Goal: Answer question/provide support: Share knowledge or assist other users

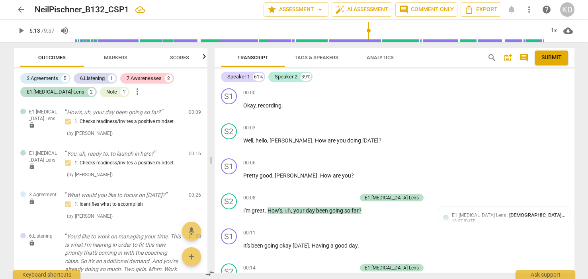
scroll to position [1201, 0]
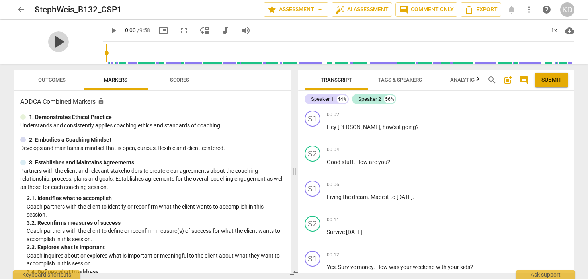
click at [53, 40] on span "play_arrow" at bounding box center [58, 41] width 21 height 21
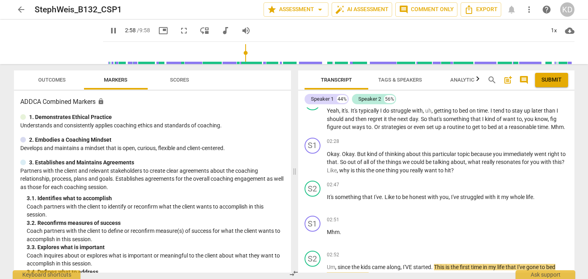
scroll to position [747, 0]
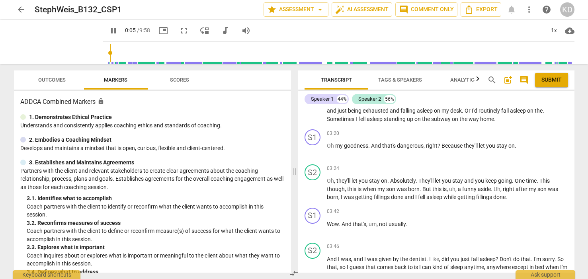
click at [106, 55] on input "range" at bounding box center [340, 52] width 468 height 25
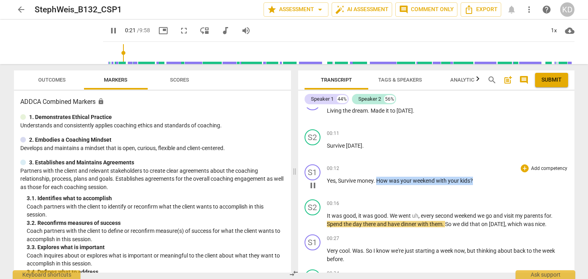
drag, startPoint x: 377, startPoint y: 182, endPoint x: 474, endPoint y: 179, distance: 96.4
click at [474, 179] on p "Yes , Survive money . How was your weekend with your kids ?" at bounding box center [447, 181] width 241 height 8
click at [544, 166] on p "Add competency" at bounding box center [549, 168] width 38 height 7
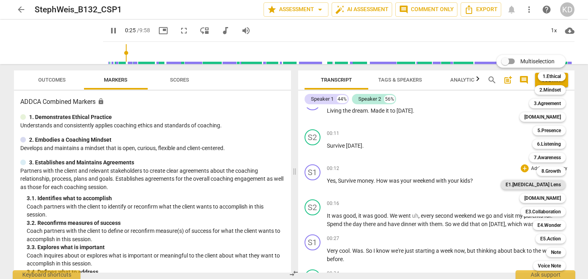
click at [552, 186] on b "E1.[MEDICAL_DATA] Lens" at bounding box center [532, 185] width 55 height 10
type input "26"
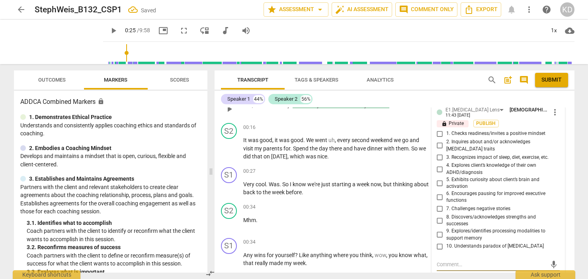
scroll to position [154, 0]
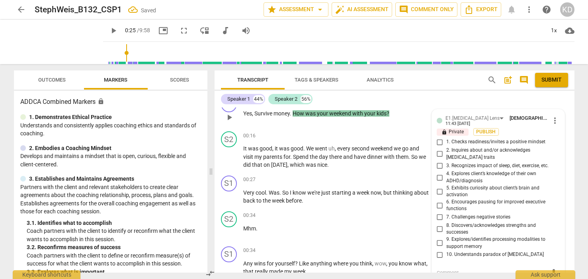
click at [439, 143] on input "1. Checks readiness/invites a positive mindset" at bounding box center [439, 142] width 13 height 10
checkbox input "true"
click at [218, 166] on div "S2 play_arrow pause 00:16 + Add competency keyboard_arrow_right It was good , i…" at bounding box center [395, 150] width 360 height 44
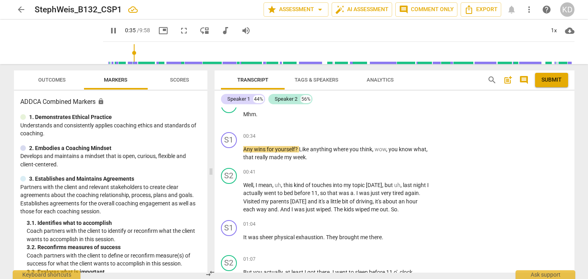
scroll to position [265, 0]
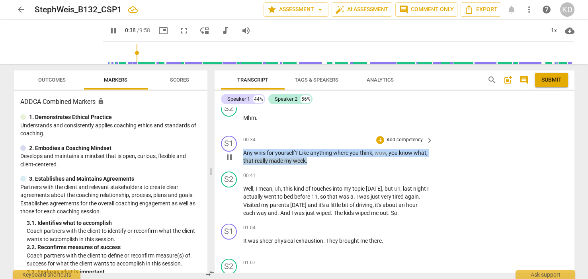
drag, startPoint x: 244, startPoint y: 154, endPoint x: 309, endPoint y: 162, distance: 65.7
click at [309, 162] on p "Any wins for yourself ? Like anything where you think , wow , you know what , t…" at bounding box center [336, 157] width 186 height 16
click at [417, 141] on p "Add competency" at bounding box center [405, 140] width 38 height 7
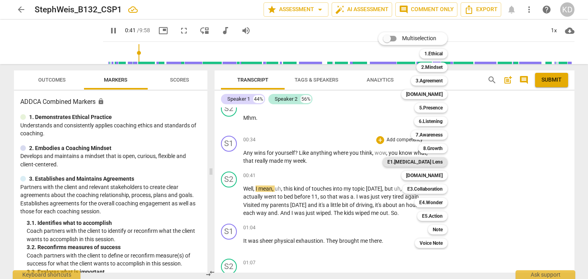
click at [435, 161] on b "E1.[MEDICAL_DATA] Lens" at bounding box center [414, 162] width 55 height 10
type input "42"
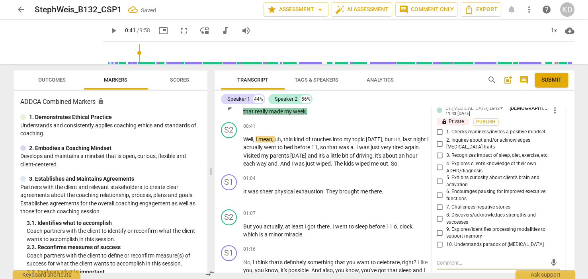
scroll to position [316, 0]
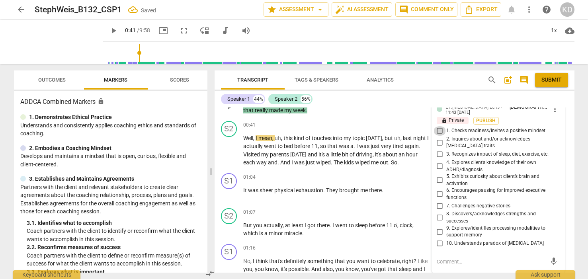
click at [438, 129] on input "1. Checks readiness/invites a positive mindset" at bounding box center [439, 131] width 13 height 10
checkbox input "true"
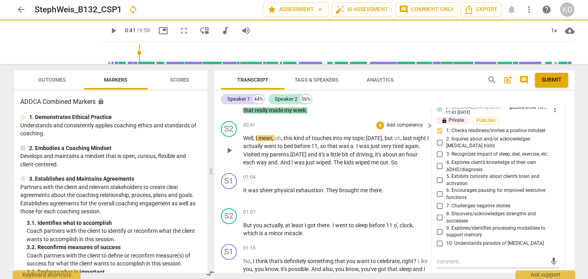
click at [217, 162] on div "S2 play_arrow pause 00:41 + Add competency keyboard_arrow_right Well , I mean ,…" at bounding box center [395, 144] width 360 height 52
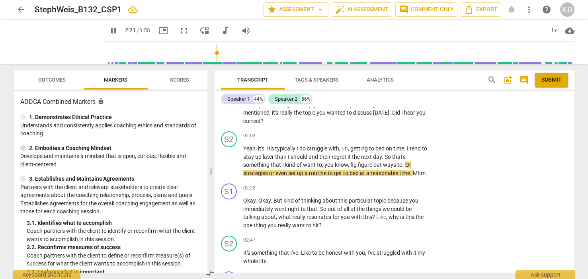
scroll to position [575, 0]
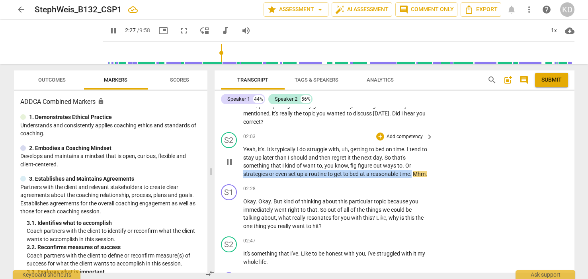
drag, startPoint x: 244, startPoint y: 173, endPoint x: 418, endPoint y: 173, distance: 174.7
click at [418, 173] on p "Yeah , it's . It's typically I do struggle with , uh , getting to bed on time .…" at bounding box center [336, 161] width 186 height 33
click at [408, 136] on p "Add competency" at bounding box center [405, 136] width 38 height 7
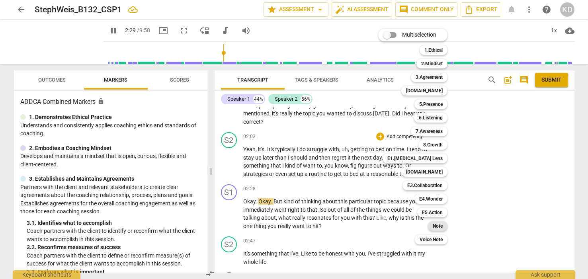
click at [439, 224] on b "Note" at bounding box center [438, 226] width 10 height 10
type input "150"
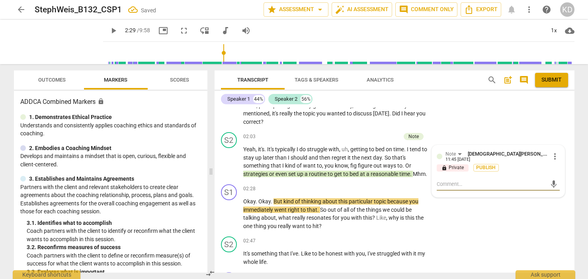
type textarea "W"
type textarea "Wh"
type textarea "Wha"
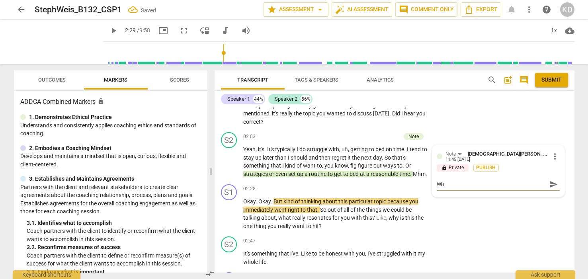
type textarea "Wha"
type textarea "What"
type textarea "What y"
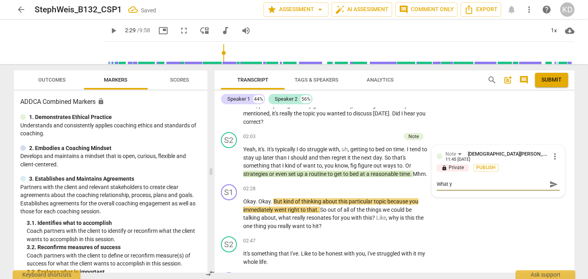
type textarea "What yo"
type textarea "What you"
type textarea "What your"
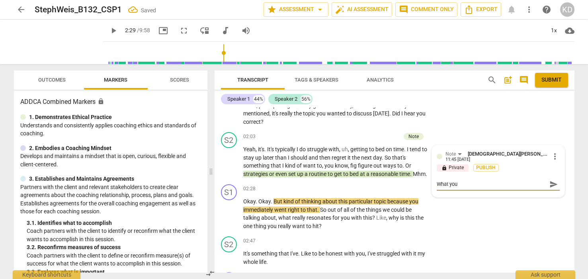
type textarea "What your"
type textarea "What your c"
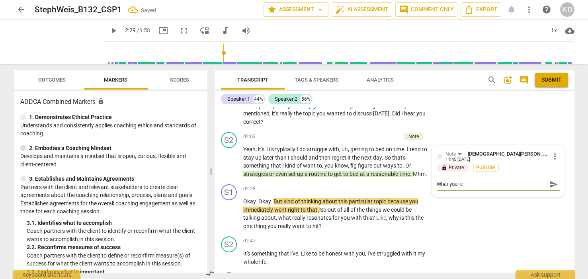
type textarea "What your cl"
type textarea "What your cli"
type textarea "What your clie"
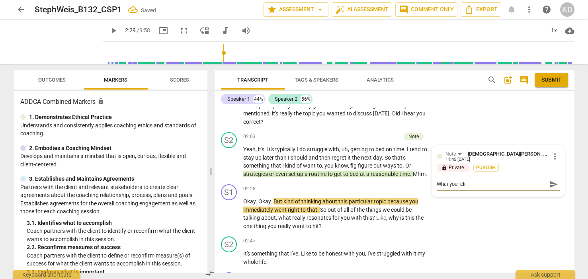
type textarea "What your clie"
type textarea "What your clien"
type textarea "What your client"
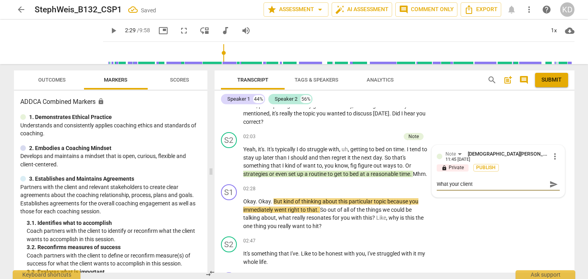
type textarea "What your client"
type textarea "What your client w"
type textarea "What your client wa"
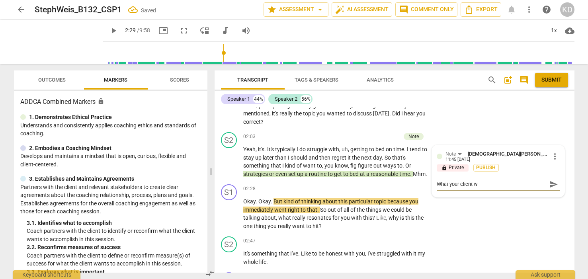
type textarea "What your client wa"
type textarea "What your client wan"
type textarea "What your client want"
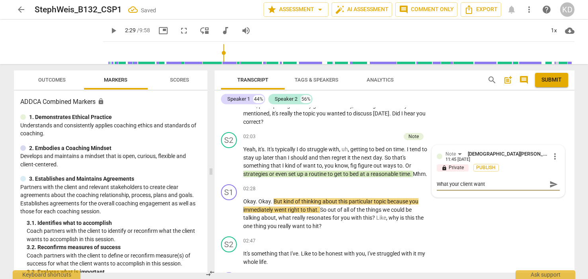
type textarea "What your client wants"
click at [216, 220] on div "S1 play_arrow pause 02:28 + Add competency keyboard_arrow_right Okay . Okay . B…" at bounding box center [395, 207] width 360 height 52
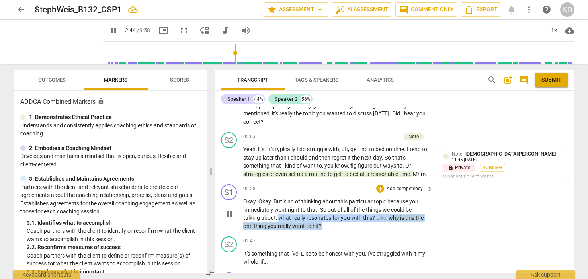
drag, startPoint x: 278, startPoint y: 225, endPoint x: 352, endPoint y: 231, distance: 73.8
click at [352, 230] on p "Okay . Okay . But kind of thinking about this particular topic because you imme…" at bounding box center [336, 213] width 186 height 33
click at [406, 193] on p "Add competency" at bounding box center [405, 188] width 38 height 7
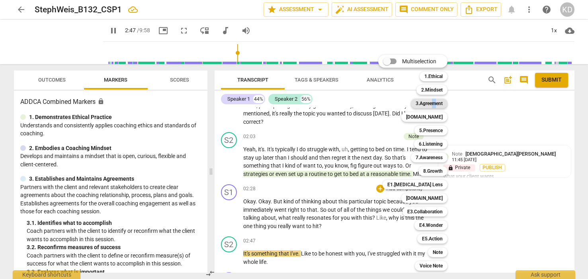
click at [434, 103] on b "3.Agreement" at bounding box center [429, 104] width 27 height 10
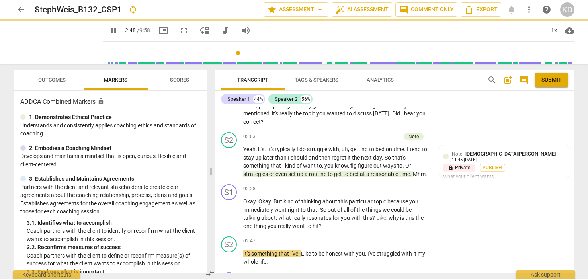
type input "168"
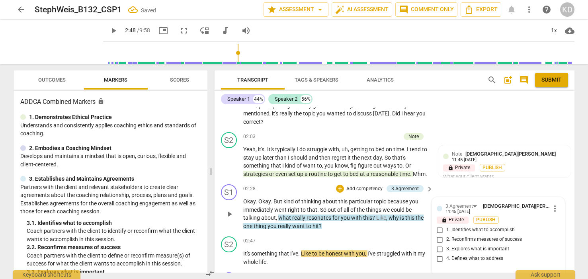
scroll to position [670, 0]
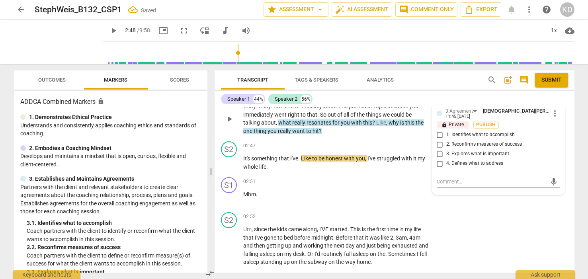
click at [437, 159] on input "3. Explores what is important" at bounding box center [439, 154] width 13 height 10
checkbox input "true"
click at [216, 209] on div "S1 play_arrow pause 02:51 + Add competency keyboard_arrow_right Mhm ." at bounding box center [395, 191] width 360 height 35
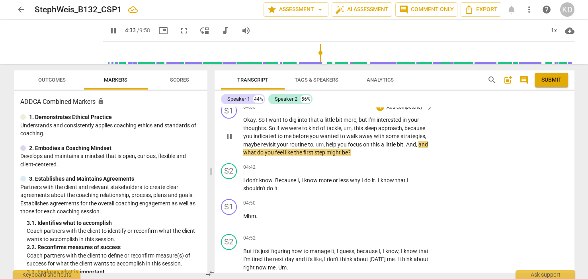
scroll to position [1007, 0]
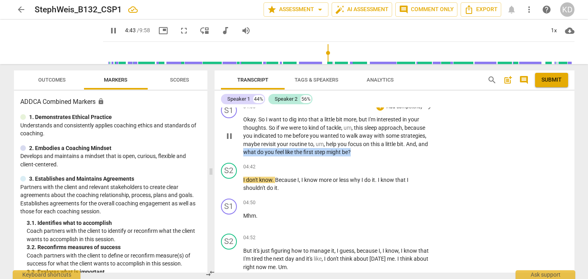
drag, startPoint x: 254, startPoint y: 160, endPoint x: 367, endPoint y: 162, distance: 113.4
click at [367, 156] on p "Okay . So I want to dig into that a little bit more , but I'm interested in you…" at bounding box center [336, 135] width 186 height 41
click at [394, 111] on p "Add competency" at bounding box center [405, 106] width 38 height 7
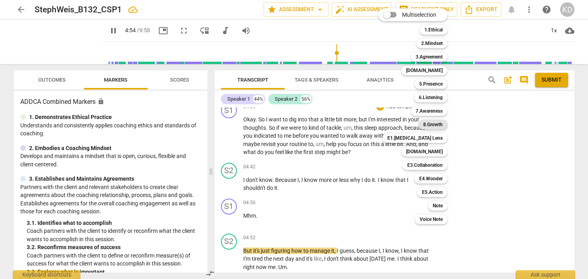
click at [435, 127] on b "8.Growth" at bounding box center [433, 125] width 20 height 10
type input "295"
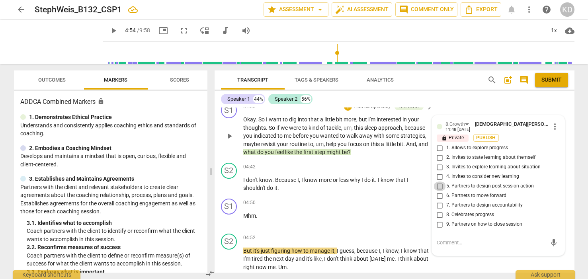
click at [438, 191] on input "5. Partners to design post-session action" at bounding box center [439, 186] width 13 height 10
checkbox input "true"
click at [220, 190] on div "S2 play_arrow pause 04:42 + Add competency keyboard_arrow_right I don't know . …" at bounding box center [395, 178] width 360 height 36
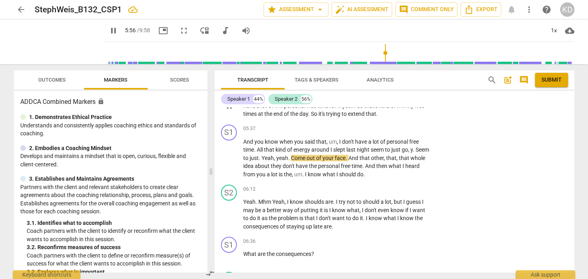
scroll to position [1238, 0]
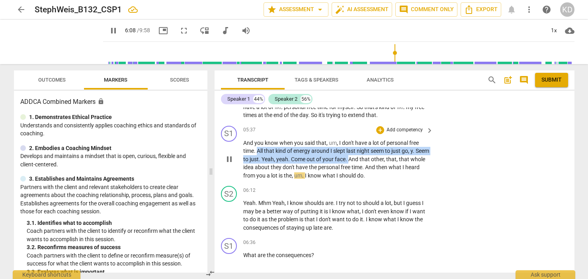
drag, startPoint x: 257, startPoint y: 159, endPoint x: 364, endPoint y: 168, distance: 107.4
click at [364, 168] on p "And you know when you said that , um , I don't have a lot of personal free time…" at bounding box center [336, 159] width 186 height 41
click at [401, 134] on p "Add competency" at bounding box center [405, 130] width 38 height 7
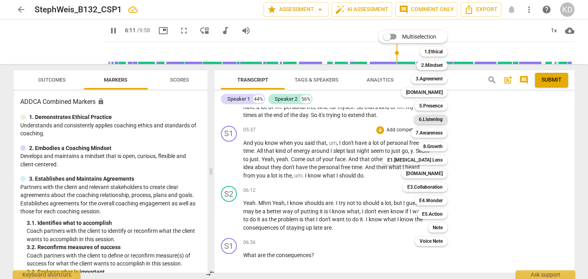
click at [434, 120] on b "6.Listening" at bounding box center [431, 120] width 24 height 10
type input "372"
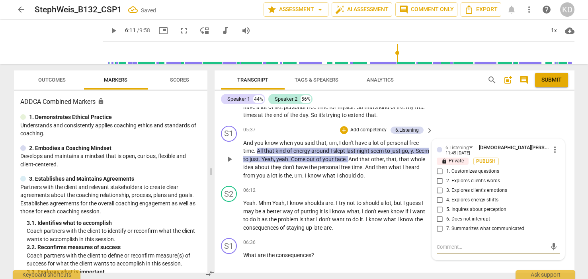
click at [439, 205] on input "4. Explores energy shifts" at bounding box center [439, 200] width 13 height 10
checkbox input "true"
click at [439, 234] on input "7. Summarizes what communicated" at bounding box center [439, 229] width 13 height 10
checkbox input "true"
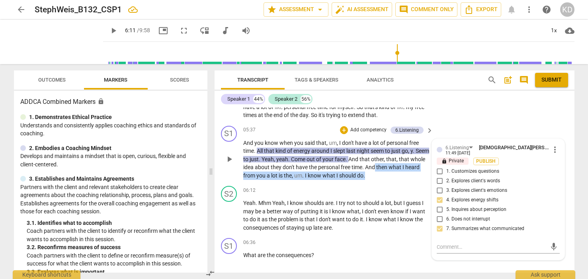
drag, startPoint x: 392, startPoint y: 176, endPoint x: 394, endPoint y: 182, distance: 7.2
click at [394, 180] on p "And you know when you said that , um , I don't have a lot of personal free time…" at bounding box center [336, 159] width 186 height 41
click at [373, 134] on p "Add competency" at bounding box center [368, 130] width 38 height 7
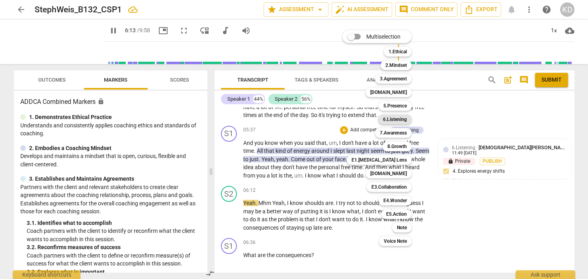
click at [393, 119] on b "6.Listening" at bounding box center [395, 120] width 24 height 10
type input "373"
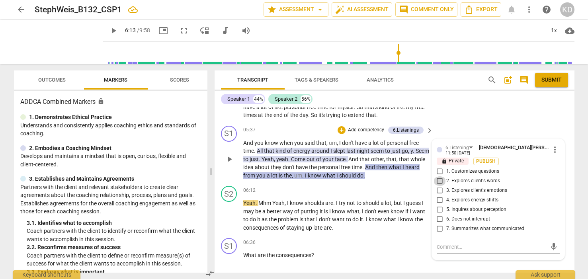
click at [439, 186] on input "2. Explores client's words" at bounding box center [439, 181] width 13 height 10
checkbox input "true"
click at [437, 234] on input "7. Summarizes what communicated" at bounding box center [439, 229] width 13 height 10
checkbox input "true"
click at [439, 215] on input "5. Inquires about perception" at bounding box center [439, 210] width 13 height 10
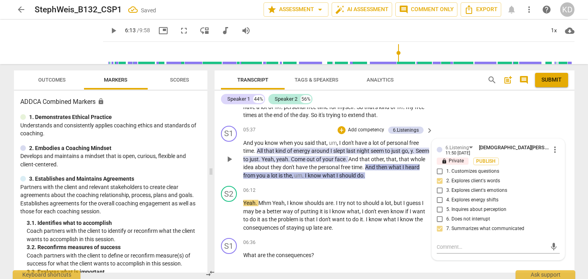
checkbox input "true"
click at [222, 219] on div "S2 play_arrow pause" at bounding box center [232, 209] width 22 height 46
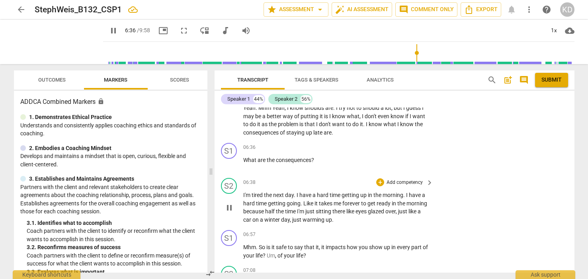
scroll to position [1341, 0]
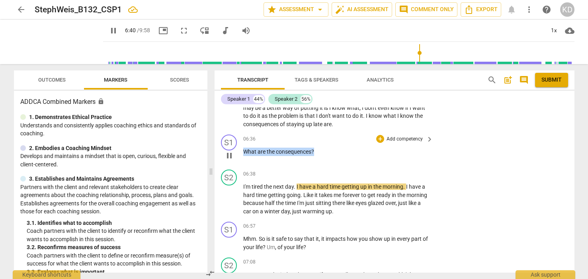
drag, startPoint x: 244, startPoint y: 160, endPoint x: 320, endPoint y: 158, distance: 76.4
click at [320, 156] on p "What are the consequences ?" at bounding box center [336, 152] width 186 height 8
click at [403, 143] on p "Add competency" at bounding box center [405, 139] width 38 height 7
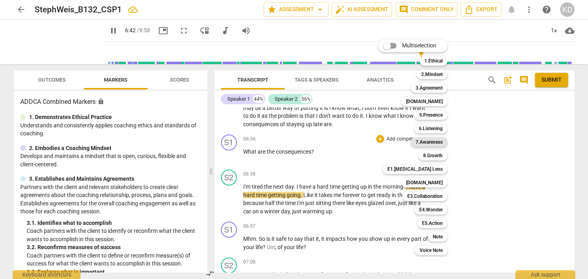
click at [434, 142] on b "7.Awareness" at bounding box center [429, 142] width 27 height 10
type input "403"
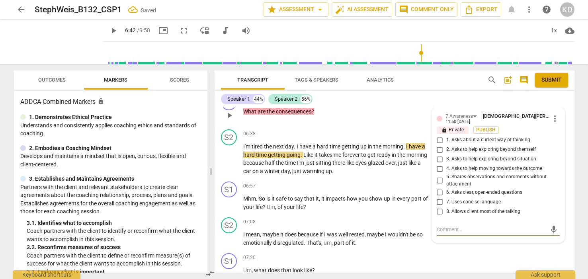
scroll to position [1378, 0]
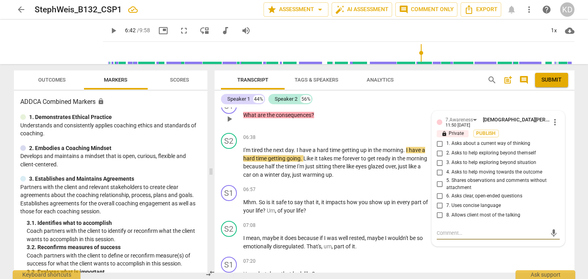
click at [439, 148] on input "1. Asks about a current way of thinking" at bounding box center [439, 144] width 13 height 10
checkbox input "true"
click at [439, 177] on input "4. Asks to help moving towards the outcome" at bounding box center [439, 173] width 13 height 10
checkbox input "true"
click at [439, 201] on input "6. Asks clear, open-ended questions" at bounding box center [439, 196] width 13 height 10
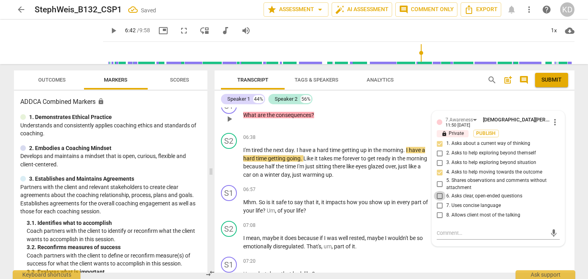
checkbox input "true"
click at [439, 210] on input "7. Uses concise language" at bounding box center [439, 206] width 13 height 10
checkbox input "true"
click at [440, 220] on input "8. Allows client most of the talking" at bounding box center [439, 215] width 13 height 10
checkbox input "true"
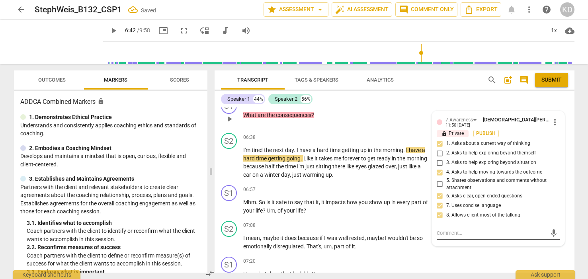
click at [455, 237] on textarea at bounding box center [492, 233] width 110 height 8
type textarea "Y"
type textarea "Yo"
type textarea "You"
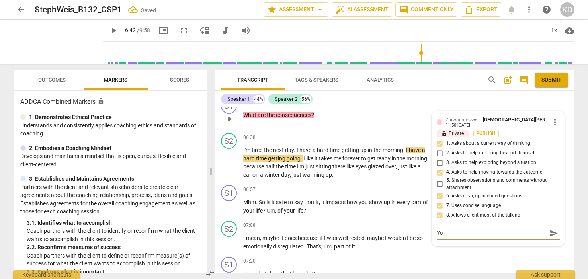
type textarea "You"
type textarea "You a"
type textarea "You ar"
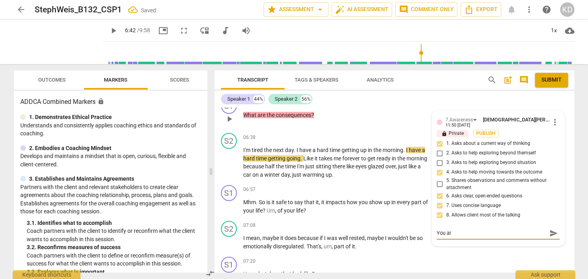
type textarea "You are"
type textarea "You are a"
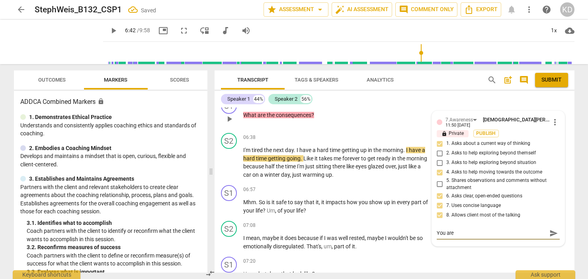
type textarea "You are a"
type textarea "You are al"
type textarea "You are all"
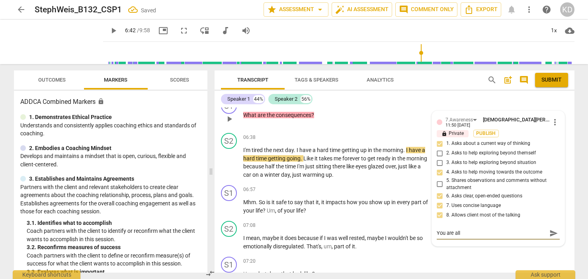
type textarea "You are allo"
type textarea "You are allow"
type textarea "You are allowi"
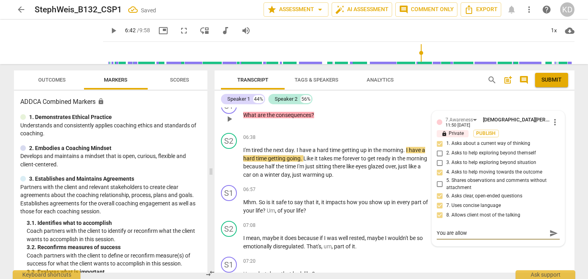
type textarea "You are allowi"
type textarea "You are allowin"
type textarea "You are allowing"
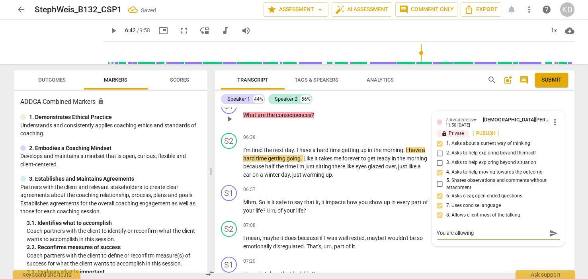
type textarea "You are allowing y"
type textarea "You are allowing yo"
type textarea "You are allowing you"
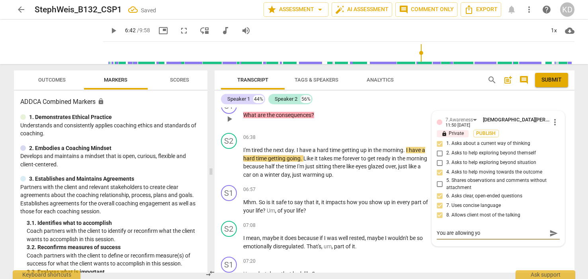
type textarea "You are allowing you"
type textarea "You are allowing your"
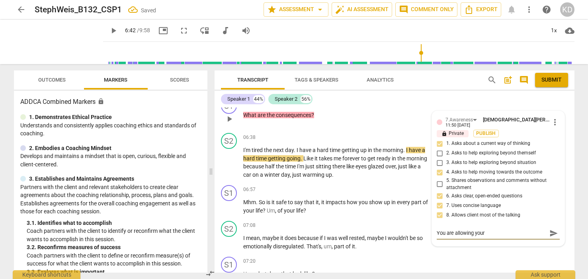
type textarea "You are allowing your l"
type textarea "You are allowing your li"
type textarea "You are allowing your l"
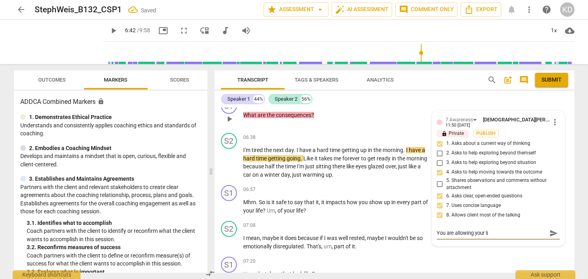
type textarea "You are allowing your l"
type textarea "You are allowing your"
type textarea "You are allowing your c"
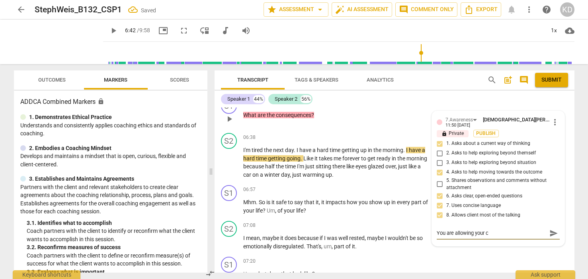
type textarea "You are allowing your cl"
type textarea "You are allowing your cli"
type textarea "You are allowing your clie"
type textarea "You are allowing your clien"
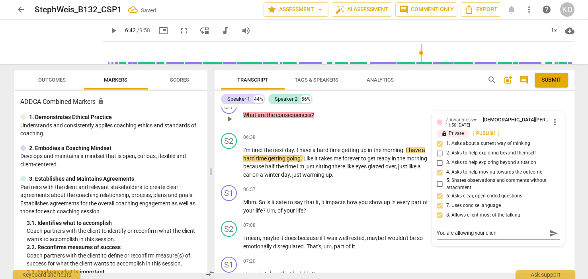
type textarea "You are allowing your client"
type textarea "You are allowing your client t"
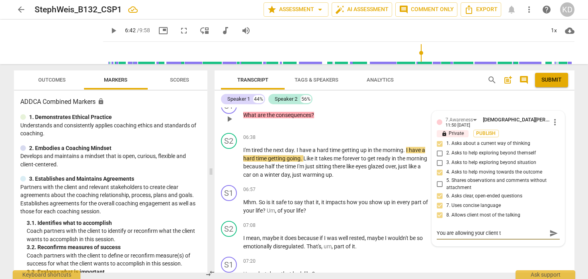
type textarea "You are allowing your client to"
type textarea "You are allowing your client to d"
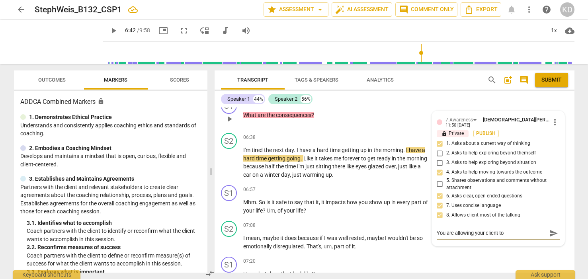
type textarea "You are allowing your client to d"
type textarea "You are allowing your client to do"
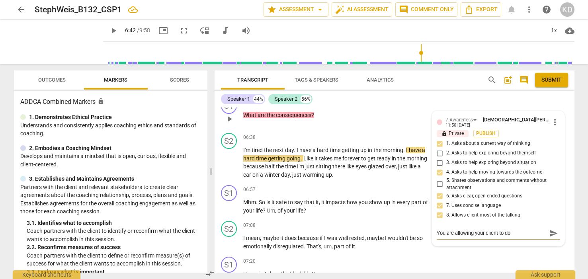
type textarea "You are allowing your client to do m"
type textarea "You are allowing your client to do mo"
type textarea "You are allowing your client to do mos"
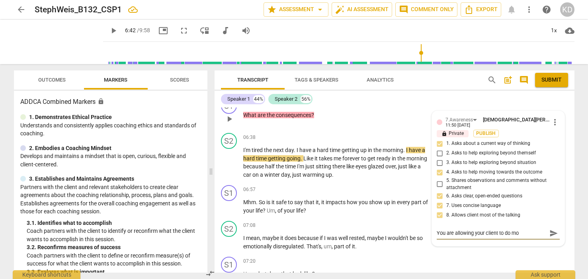
type textarea "You are allowing your client to do mos"
type textarea "You are allowing your client to do most"
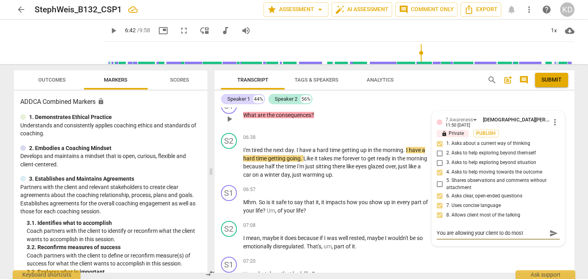
type textarea "You are allowing your client to do most o"
type textarea "You are allowing your client to do most of"
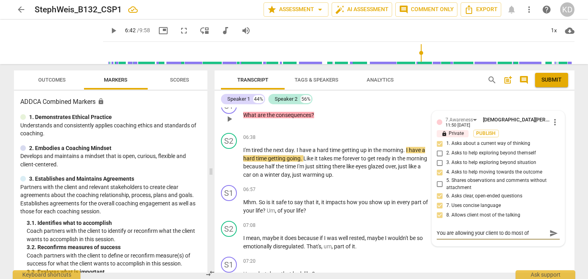
type textarea "You are allowing your client to do most of"
type textarea "You are allowing your client to do most of t"
type textarea "You are allowing your client to do most of th"
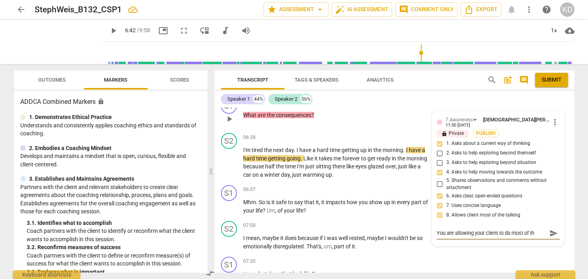
type textarea "You are allowing your client to do most of the"
type textarea "You are allowing your client to do most of the t"
type textarea "You are allowing your client to do most of the ta"
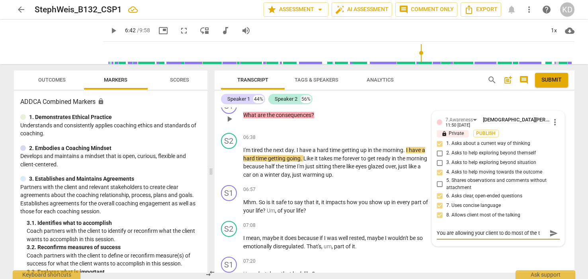
type textarea "You are allowing your client to do most of the ta"
type textarea "You are allowing your client to do most of the tal"
type textarea "You are allowing your client to do most of the talk"
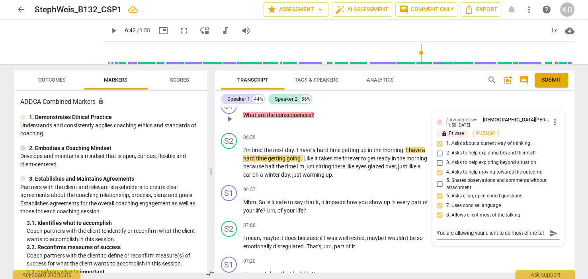
type textarea "You are allowing your client to do most of the talk"
type textarea "You are allowing your client to do most of the talki"
type textarea "You are allowing your client to do most of the talkin"
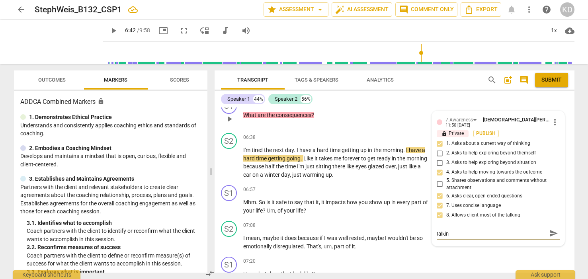
type textarea "You are allowing your client to do most of the talking"
type textarea "You are allowing your client to do most of the talking,"
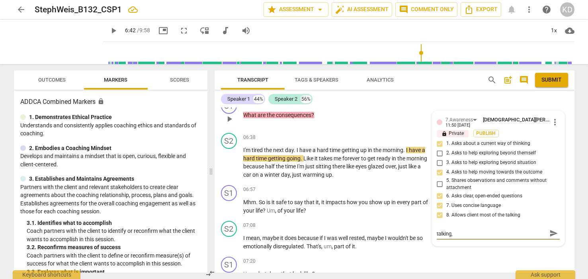
type textarea "You are allowing your client to do most of the talking,"
type textarea "You are allowing your client to do most of the talking"
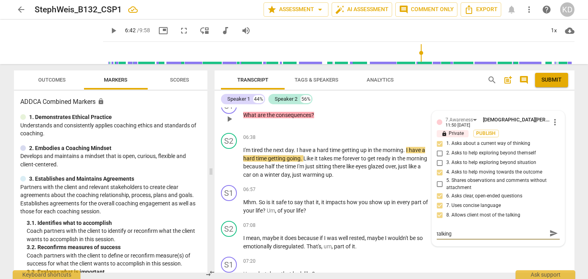
type textarea "You are allowing your client to do most of the talking."
type textarea "You are allowing your client to do most of the talking. S"
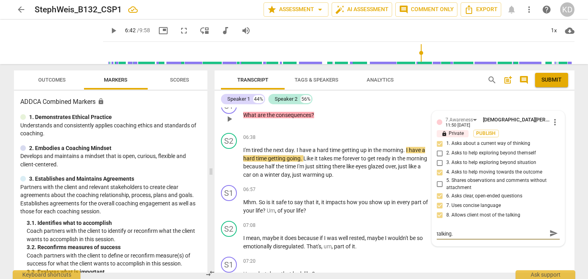
type textarea "You are allowing your client to do most of the talking. S"
type textarea "You are allowing your client to do most of the talking. Se"
type textarea "You are allowing your client to do most of the talking. See"
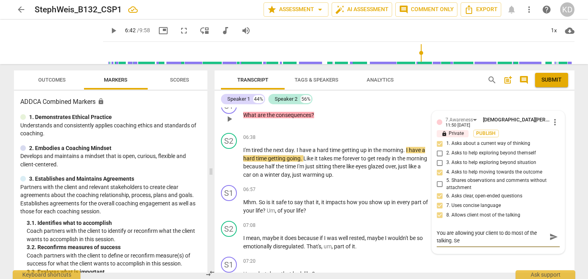
type textarea "You are allowing your client to do most of the talking. See"
type textarea "You are allowing your client to do most of the talking. See i"
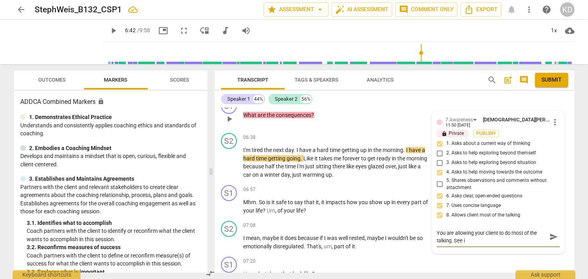
type textarea "You are allowing your client to do most of the talking. See if"
type textarea "You are allowing your client to do most of the talking. See if y"
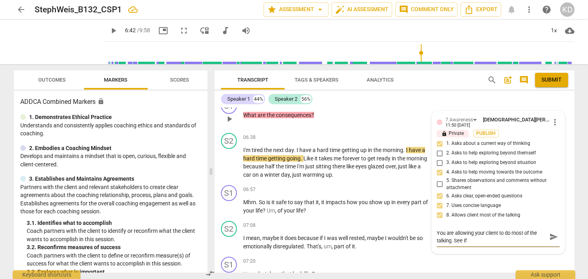
type textarea "You are allowing your client to do most of the talking. See if y"
type textarea "You are allowing your client to do most of the talking. See if yo"
type textarea "You are allowing your client to do most of the talking. See if you"
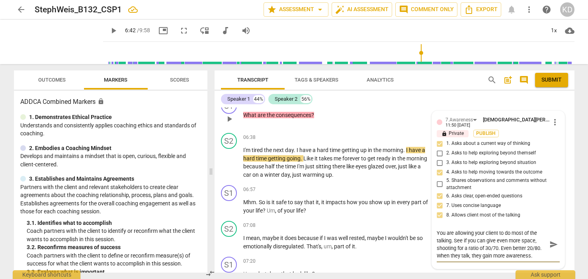
click at [470, 259] on textarea "You are allowing your client to do most of the talking. See if you can give eve…" at bounding box center [492, 244] width 110 height 30
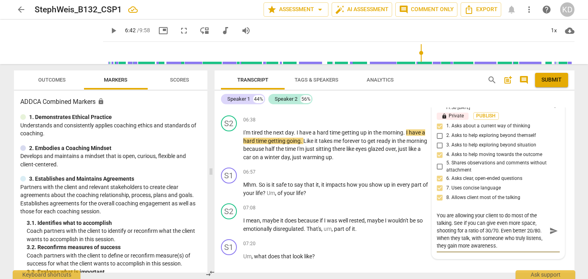
scroll to position [1399, 0]
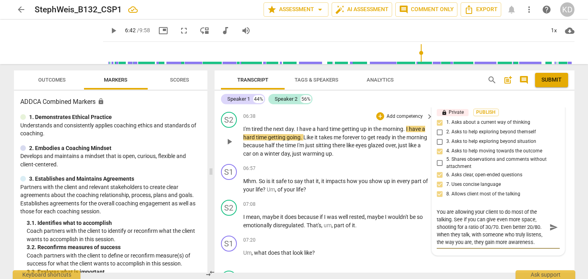
click at [216, 161] on div "S2 play_arrow pause 06:38 + Add competency keyboard_arrow_right I'm tired the n…" at bounding box center [395, 135] width 360 height 52
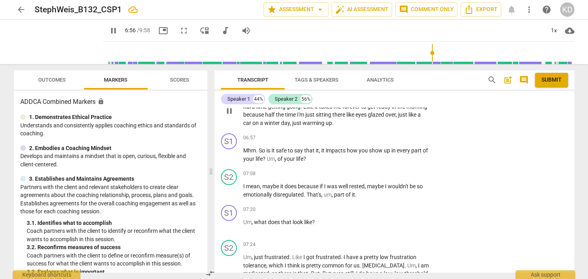
scroll to position [1429, 0]
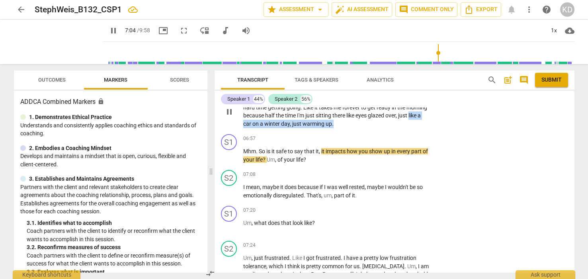
drag, startPoint x: 253, startPoint y: 132, endPoint x: 363, endPoint y: 134, distance: 109.5
click at [363, 128] on p "I'm tired the next day . I have a hard time getting up in the morning . I have …" at bounding box center [336, 111] width 186 height 33
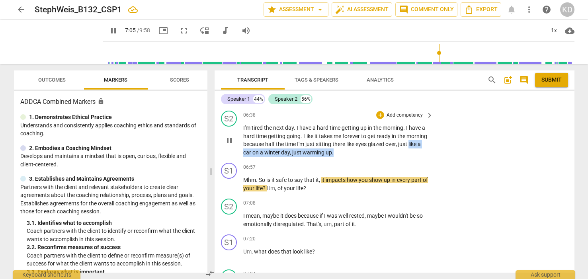
scroll to position [1398, 0]
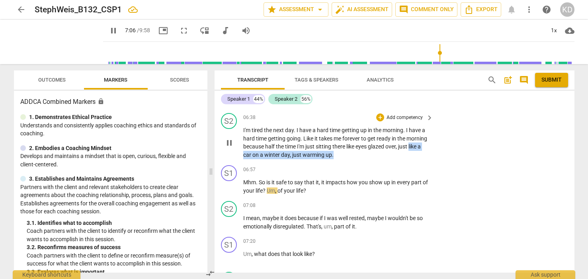
click at [406, 121] on p "Add competency" at bounding box center [405, 117] width 38 height 7
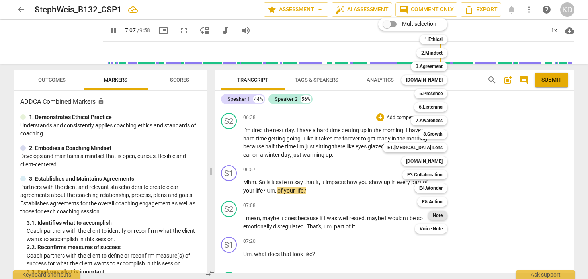
click at [439, 215] on b "Note" at bounding box center [438, 216] width 10 height 10
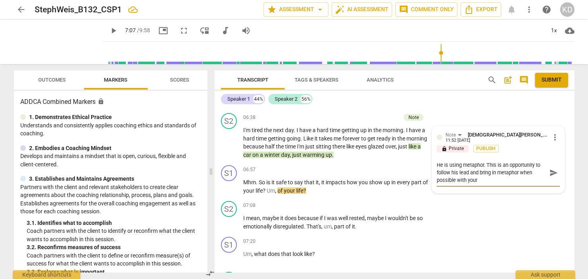
scroll to position [0, 0]
click at [217, 162] on div "S2 play_arrow pause 06:38 + Add competency Note keyboard_arrow_right I'm tired …" at bounding box center [395, 136] width 360 height 52
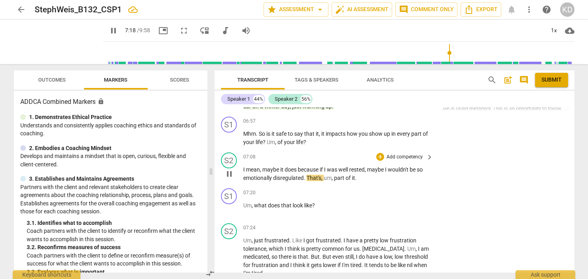
scroll to position [1453, 0]
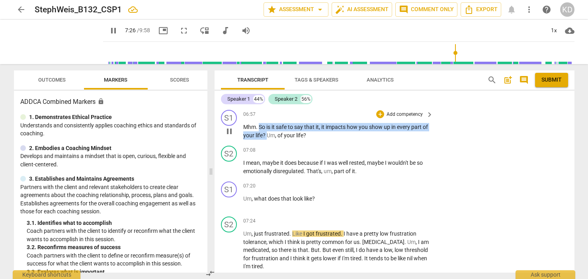
drag, startPoint x: 259, startPoint y: 135, endPoint x: 273, endPoint y: 142, distance: 15.3
click at [273, 139] on p "Mhm . So is it safe to say that it , it impacts how you show up in every part o…" at bounding box center [336, 131] width 186 height 16
click at [406, 118] on p "Add competency" at bounding box center [405, 114] width 38 height 7
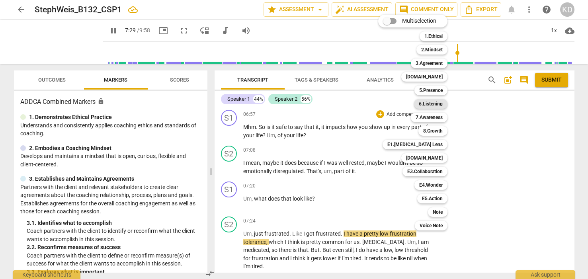
click at [433, 104] on b "6.Listening" at bounding box center [431, 104] width 24 height 10
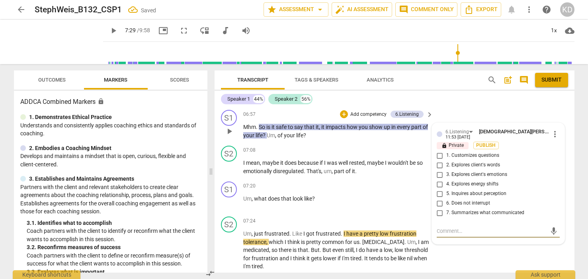
click at [439, 160] on input "1. Customizes questions" at bounding box center [439, 156] width 13 height 10
click at [438, 199] on input "5. Inquires about perception" at bounding box center [439, 194] width 13 height 10
click at [220, 178] on div "S2 play_arrow pause 07:08 + Add competency keyboard_arrow_right I mean , maybe …" at bounding box center [395, 160] width 360 height 36
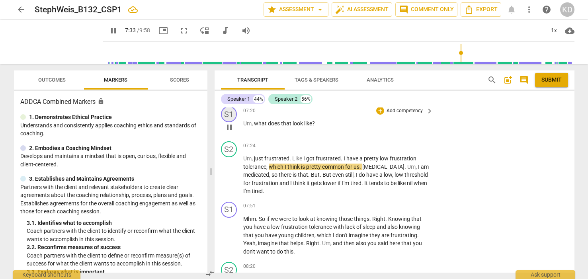
scroll to position [1530, 0]
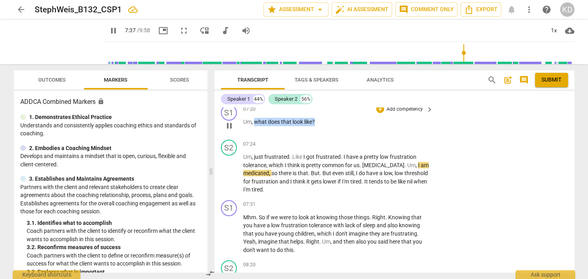
drag, startPoint x: 255, startPoint y: 129, endPoint x: 318, endPoint y: 127, distance: 62.9
click at [318, 126] on p "Um , what does that look like ?" at bounding box center [336, 122] width 186 height 8
click at [409, 113] on p "Add competency" at bounding box center [405, 109] width 38 height 7
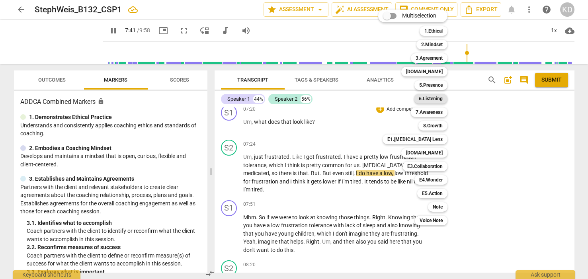
click at [435, 99] on b "6.Listening" at bounding box center [431, 99] width 24 height 10
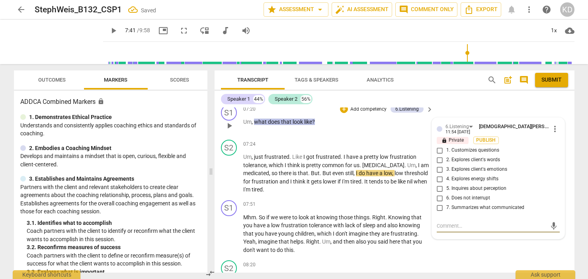
click at [439, 155] on input "1. Customizes questions" at bounding box center [439, 151] width 13 height 10
click at [439, 193] on input "5. Inquires about perception" at bounding box center [439, 189] width 13 height 10
click at [216, 172] on div "S2 play_arrow pause 07:24 + Add competency keyboard_arrow_right Um , just frust…" at bounding box center [395, 167] width 360 height 60
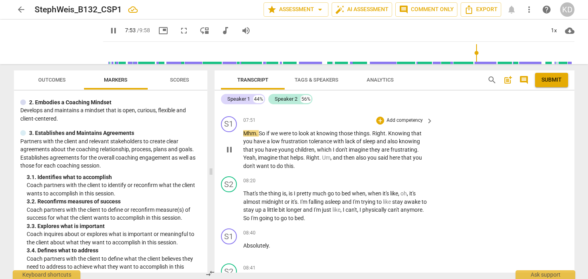
scroll to position [1619, 0]
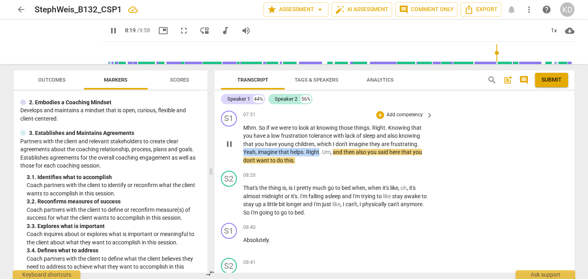
drag, startPoint x: 244, startPoint y: 160, endPoint x: 320, endPoint y: 161, distance: 75.6
click at [320, 161] on p "Mhm . So if we were to look at knowing those things . Right . Knowing that you …" at bounding box center [336, 144] width 186 height 41
click at [404, 119] on p "Add competency" at bounding box center [405, 114] width 38 height 7
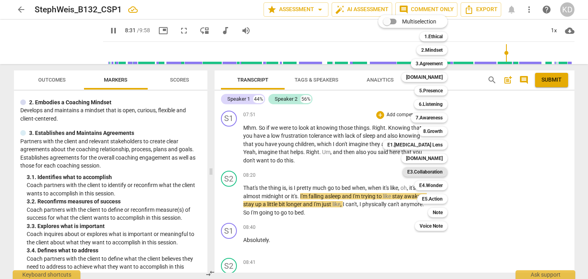
click at [434, 173] on b "E3.Collaboration" at bounding box center [424, 172] width 35 height 10
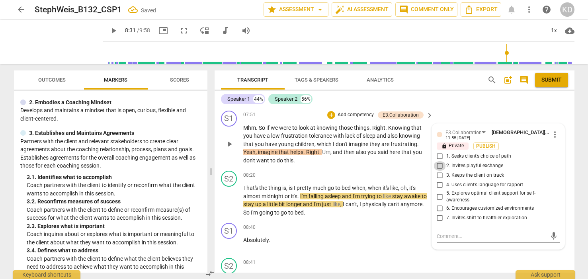
click at [439, 171] on input "2. Invites playful exchange" at bounding box center [439, 166] width 13 height 10
click at [437, 190] on input "4. Uses client’s language for rapport" at bounding box center [439, 185] width 13 height 10
click at [229, 149] on span "play_arrow" at bounding box center [229, 144] width 10 height 10
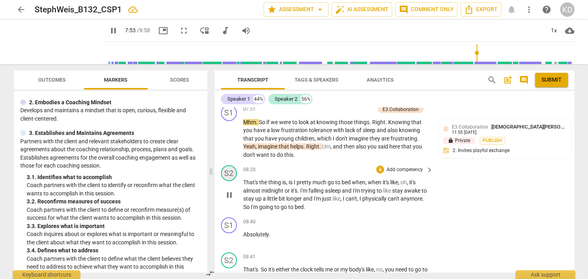
scroll to position [1624, 0]
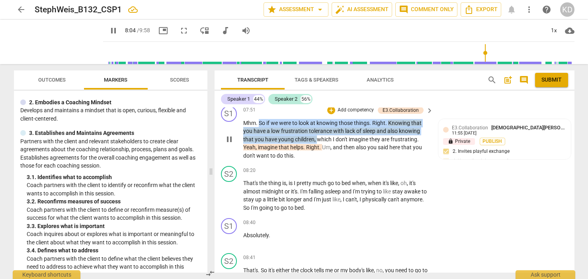
drag, startPoint x: 259, startPoint y: 130, endPoint x: 318, endPoint y: 143, distance: 60.0
click at [318, 143] on p "Mhm . So if we were to look at knowing those things . Right . Knowing that you …" at bounding box center [336, 139] width 186 height 41
click at [366, 114] on p "Add competency" at bounding box center [356, 110] width 38 height 7
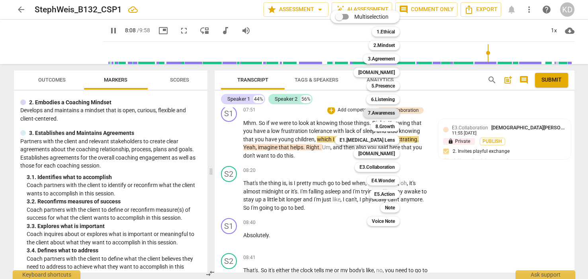
click at [385, 113] on b "7.Awareness" at bounding box center [381, 113] width 27 height 10
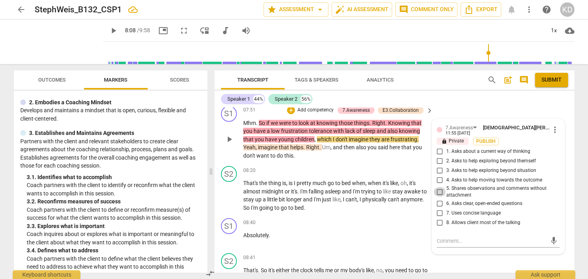
click at [437, 197] on input "5. Shares observations and comments without attachment" at bounding box center [439, 192] width 13 height 10
click at [217, 163] on div "S1 play_arrow pause 07:51 + Add competency 7.Awareness E3.Collaboration keyboar…" at bounding box center [395, 133] width 360 height 60
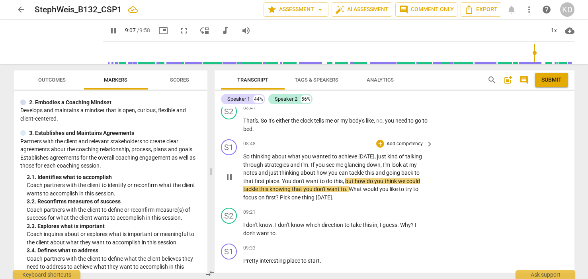
scroll to position [1779, 0]
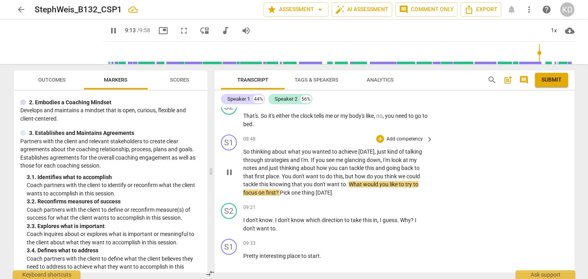
click at [345, 179] on span "but" at bounding box center [350, 176] width 10 height 6
drag, startPoint x: 349, startPoint y: 192, endPoint x: 279, endPoint y: 198, distance: 69.9
click at [279, 197] on p "So thinking about what you wanted to achieve [DATE] , just kind of talking thro…" at bounding box center [336, 172] width 186 height 49
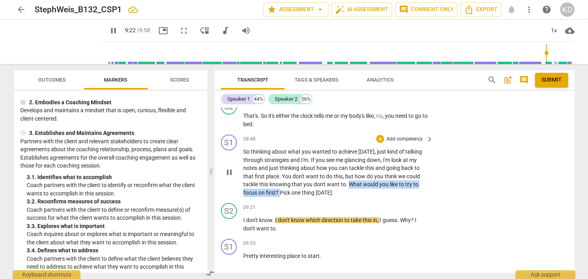
click at [404, 143] on p "Add competency" at bounding box center [405, 139] width 38 height 7
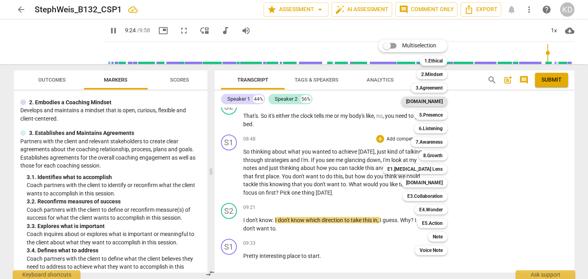
click at [434, 103] on b "[DOMAIN_NAME]" at bounding box center [424, 102] width 37 height 10
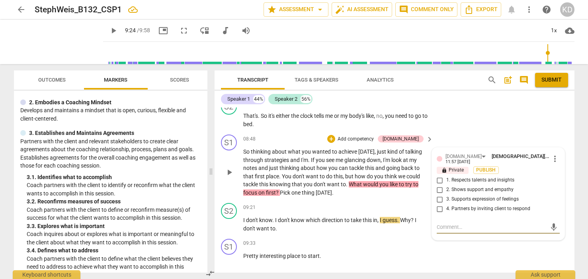
click at [551, 164] on span "more_vert" at bounding box center [555, 159] width 10 height 10
click at [568, 182] on li "Delete" at bounding box center [560, 180] width 27 height 15
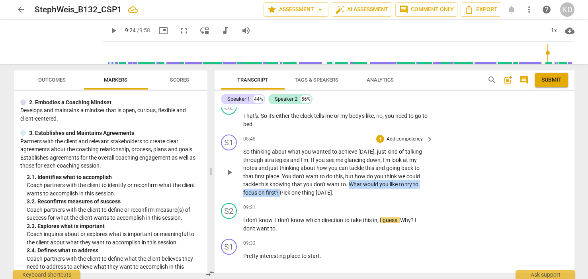
drag, startPoint x: 348, startPoint y: 193, endPoint x: 279, endPoint y: 199, distance: 69.5
click at [279, 197] on p "So thinking about what you wanted to achieve [DATE] , just kind of talking thro…" at bounding box center [336, 172] width 186 height 49
click at [400, 143] on p "Add competency" at bounding box center [405, 139] width 38 height 7
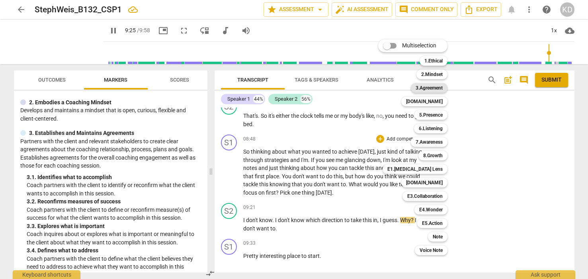
click at [439, 89] on b "3.Agreement" at bounding box center [429, 88] width 27 height 10
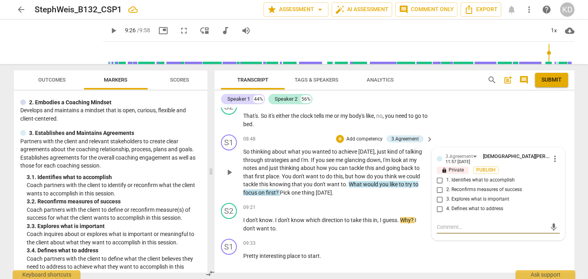
click at [439, 214] on input "4. Defines what to address" at bounding box center [439, 209] width 13 height 10
click at [456, 231] on textarea at bounding box center [492, 227] width 110 height 8
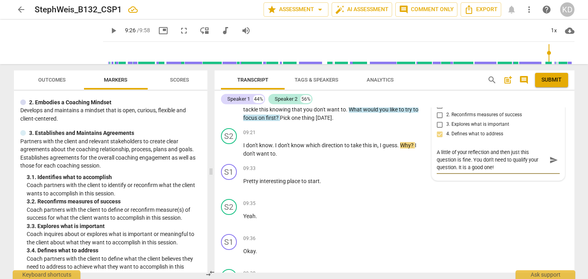
scroll to position [1859, 0]
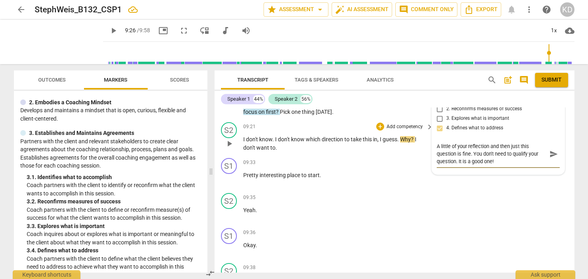
click at [219, 155] on div "S2 play_arrow pause 09:21 + Add competency keyboard_arrow_right I don't know . …" at bounding box center [395, 137] width 360 height 36
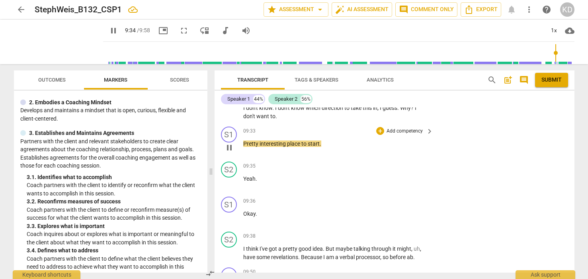
scroll to position [1892, 0]
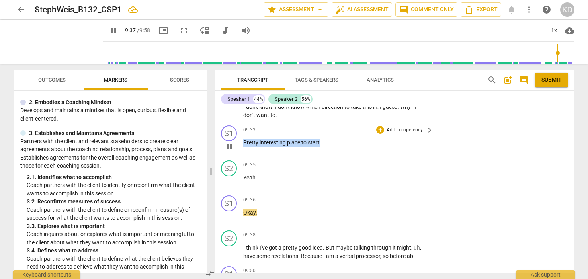
drag, startPoint x: 244, startPoint y: 150, endPoint x: 320, endPoint y: 150, distance: 76.0
click at [320, 147] on p "Pretty interesting place to start ." at bounding box center [336, 143] width 186 height 8
click at [400, 134] on p "Add competency" at bounding box center [405, 130] width 38 height 7
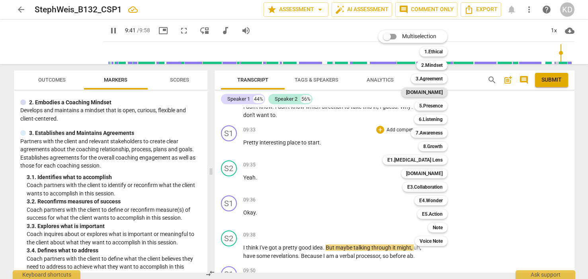
click at [440, 91] on b "[DOMAIN_NAME]" at bounding box center [424, 93] width 37 height 10
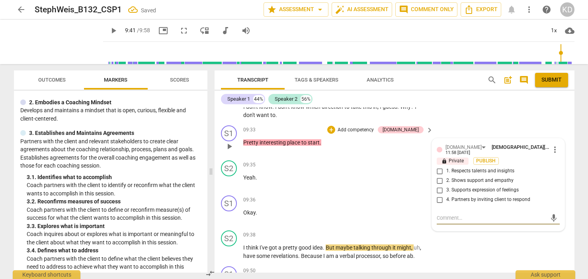
click at [438, 176] on input "1. Respects talents and insights" at bounding box center [439, 171] width 13 height 10
click at [449, 220] on textarea at bounding box center [492, 218] width 110 height 8
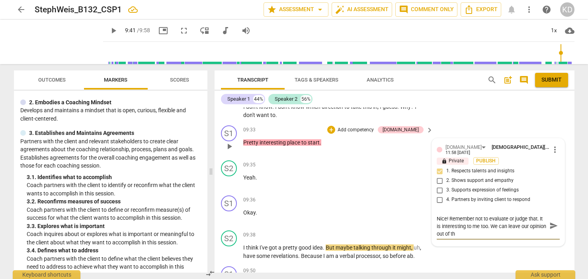
scroll to position [0, 0]
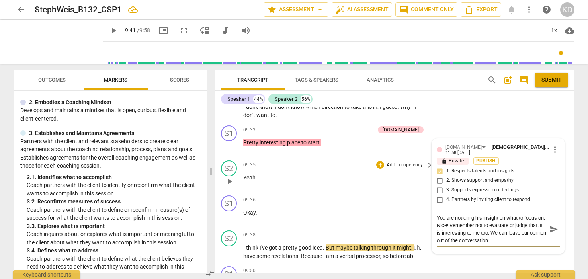
click at [216, 184] on div "S2 play_arrow pause 09:35 + Add competency keyboard_arrow_right Yeah ." at bounding box center [395, 174] width 360 height 35
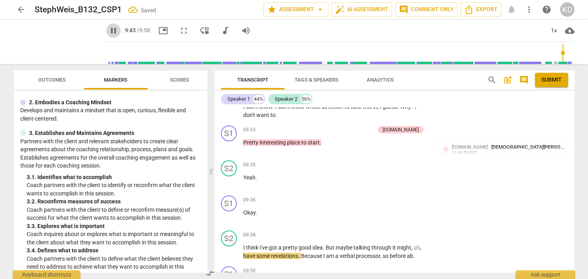
click at [109, 33] on span "pause" at bounding box center [114, 31] width 10 height 10
click at [109, 30] on span "play_arrow" at bounding box center [114, 31] width 10 height 10
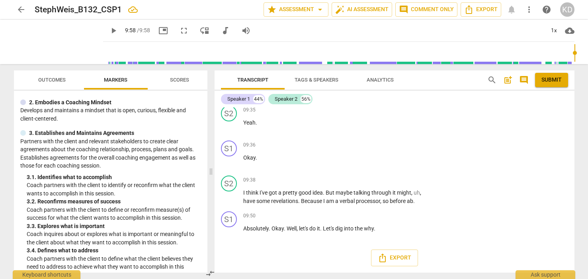
click at [109, 29] on span "play_arrow" at bounding box center [114, 31] width 10 height 10
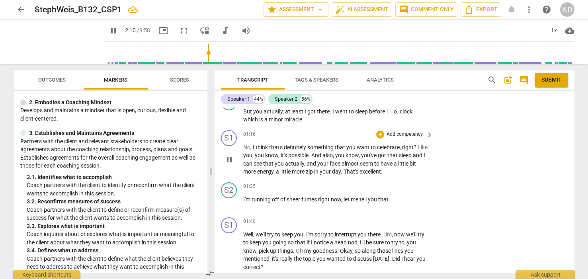
scroll to position [433, 0]
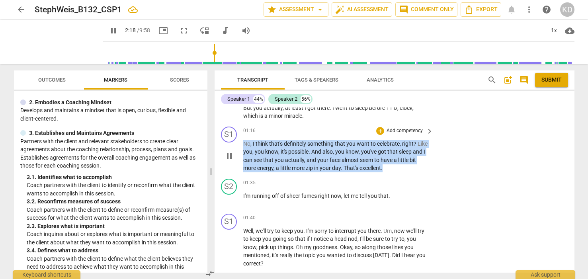
drag, startPoint x: 243, startPoint y: 142, endPoint x: 390, endPoint y: 166, distance: 148.8
click at [390, 166] on p "No , I think that's definitely something that you want to celebrate , right ? L…" at bounding box center [336, 156] width 186 height 33
click at [411, 130] on p "Add competency" at bounding box center [405, 130] width 38 height 7
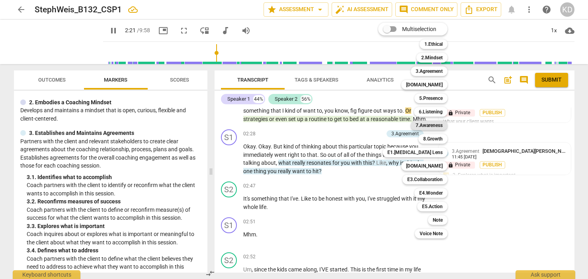
click at [433, 126] on b "7.Awareness" at bounding box center [429, 126] width 27 height 10
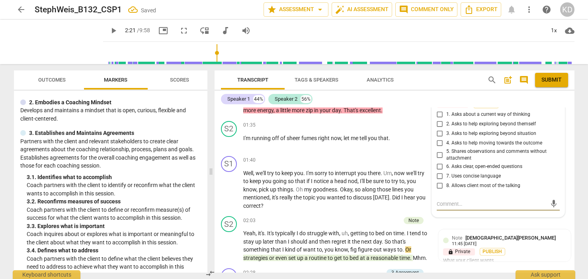
scroll to position [490, 0]
click at [439, 154] on input "5. Shares observations and comments without attachment" at bounding box center [439, 156] width 13 height 10
click at [439, 155] on input "5. Shares observations and comments without attachment" at bounding box center [439, 156] width 13 height 10
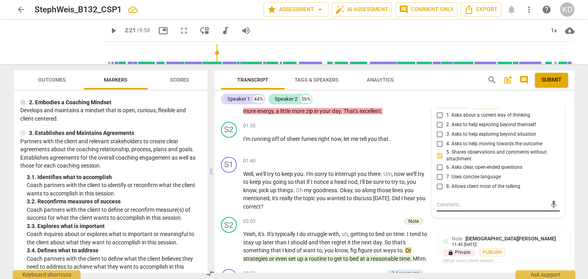
click at [462, 203] on textarea at bounding box center [492, 205] width 110 height 8
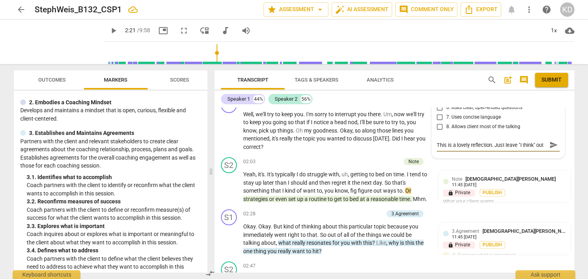
scroll to position [548, 0]
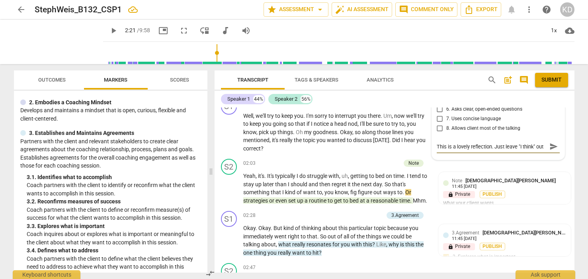
click at [536, 146] on textarea "This is a lovely reflection. Just leave "I think" out of it." at bounding box center [492, 147] width 110 height 8
click at [460, 144] on textarea "This is a lovely reflection. Just leave "I think" out of it." at bounding box center [492, 147] width 110 height 8
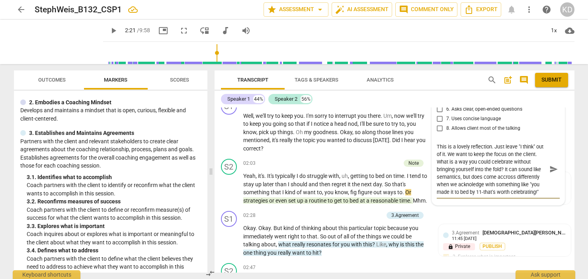
click at [494, 179] on textarea "This is a lovely reflection. Just leave "I think" out of it. We want to keep th…" at bounding box center [492, 169] width 110 height 53
click at [527, 179] on textarea "This is a lovely reflection. Just leave "I think" out of it. We want to keep th…" at bounding box center [492, 169] width 110 height 53
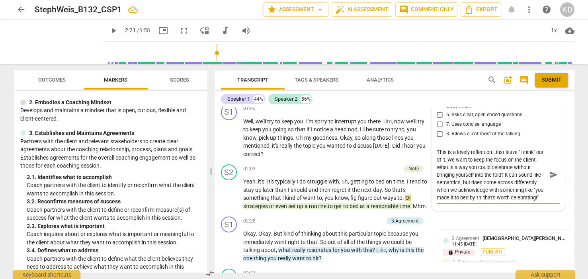
scroll to position [543, 0]
click at [450, 166] on textarea "This is a lovely reflection. Just leave "I think" out of it. We want to keep th…" at bounding box center [492, 174] width 110 height 53
click at [456, 160] on textarea "This is a lovely reflection. Just leave "I think" out of it. We want to keep th…" at bounding box center [492, 174] width 110 height 53
drag, startPoint x: 455, startPoint y: 160, endPoint x: 521, endPoint y: 173, distance: 67.4
click at [521, 173] on textarea "This is a lovely reflection. Just leave "I think" out of it. We want to keep th…" at bounding box center [492, 174] width 110 height 53
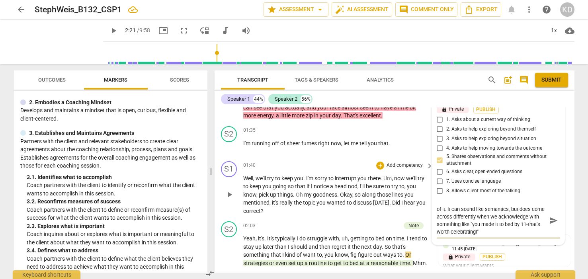
scroll to position [495, 0]
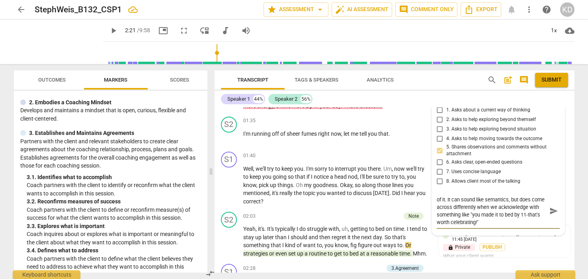
click at [492, 223] on textarea "This is a lovely reflection. Just leave "I think" out of it. It can sound like …" at bounding box center [492, 211] width 110 height 30
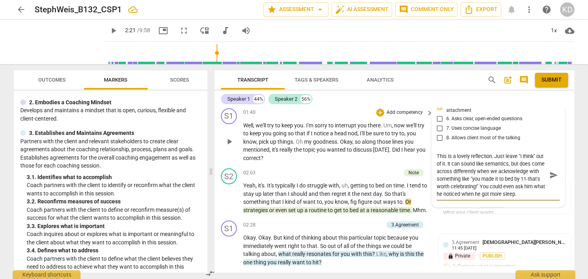
scroll to position [539, 0]
click at [481, 194] on textarea "This is a lovely reflection. Just leave "I think" out of it. It can sound like …" at bounding box center [492, 174] width 110 height 45
click at [218, 168] on div "S2 play_arrow pause 02:03 + Add competency Note keyboard_arrow_right Yeah , it'…" at bounding box center [395, 190] width 360 height 52
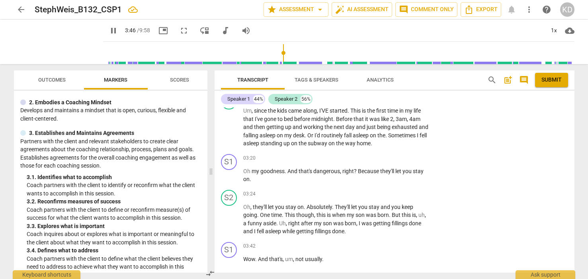
scroll to position [980, 0]
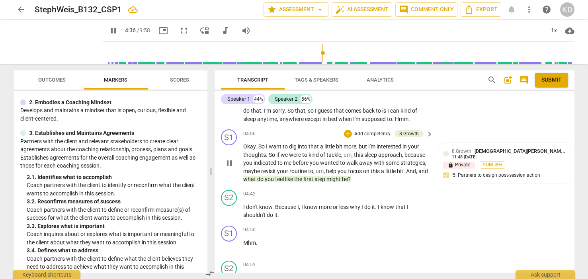
click at [297, 174] on span "routine" at bounding box center [298, 171] width 19 height 6
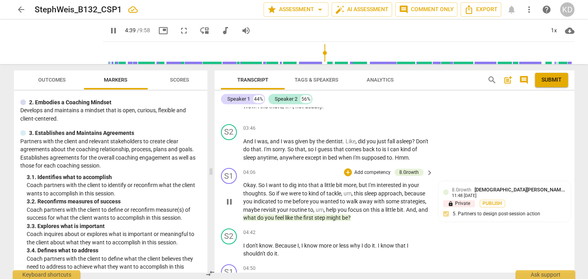
scroll to position [942, 0]
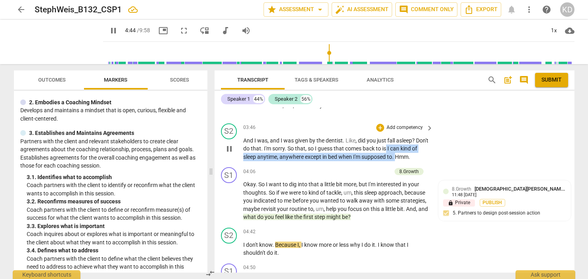
drag, startPoint x: 401, startPoint y: 157, endPoint x: 404, endPoint y: 164, distance: 7.7
click at [404, 161] on p "And I was , and I was given by the dentist . Like , did you just fall asleep ? …" at bounding box center [336, 149] width 186 height 25
click at [407, 131] on p "Add competency" at bounding box center [405, 127] width 38 height 7
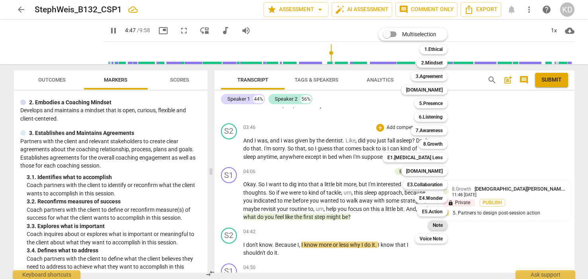
click at [441, 226] on b "Note" at bounding box center [438, 225] width 10 height 10
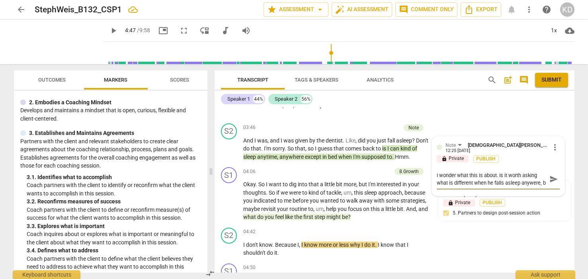
scroll to position [7, 0]
click at [531, 182] on textarea "I wonder what this is about. Is it worth asking what is different when he falls…" at bounding box center [492, 179] width 110 height 15
click at [496, 189] on div "I wonder what this is about. Is it worth asking what is different when he falls…" at bounding box center [498, 179] width 123 height 20
click at [493, 187] on textarea "I wonder what this is about. Is it worth asking what is different when he falls…" at bounding box center [492, 179] width 110 height 15
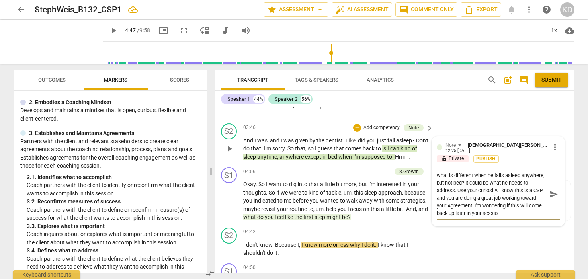
scroll to position [8, 0]
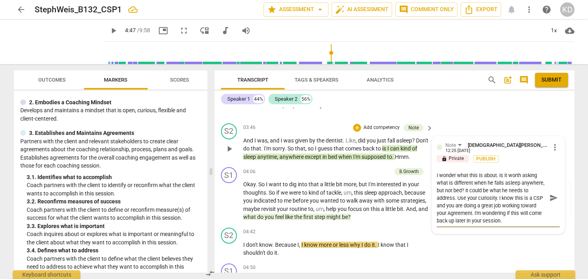
click at [228, 154] on span "play_arrow" at bounding box center [229, 149] width 10 height 10
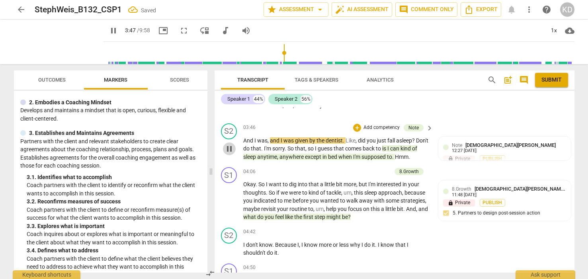
click at [228, 154] on span "pause" at bounding box center [229, 149] width 10 height 10
click at [228, 154] on span "play_arrow" at bounding box center [229, 149] width 10 height 10
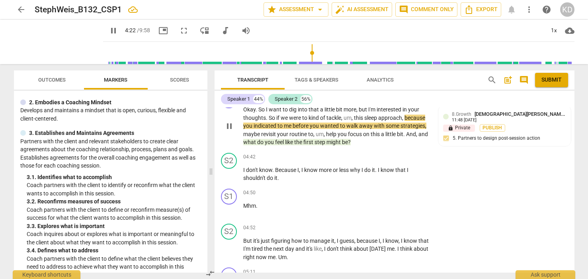
scroll to position [1016, 0]
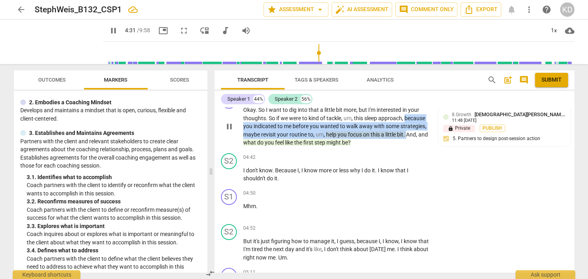
drag, startPoint x: 406, startPoint y: 125, endPoint x: 408, endPoint y: 143, distance: 18.0
click at [408, 143] on p "Okay . So I want to dig into that a little bit more , but I'm interested in you…" at bounding box center [336, 126] width 186 height 41
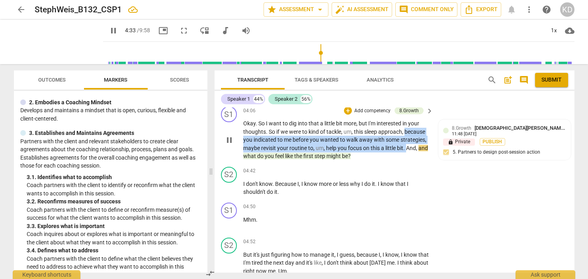
scroll to position [1001, 0]
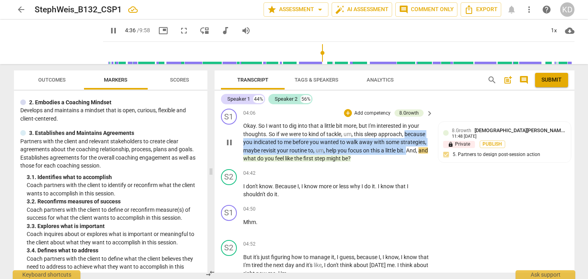
click at [367, 117] on p "Add competency" at bounding box center [372, 113] width 38 height 7
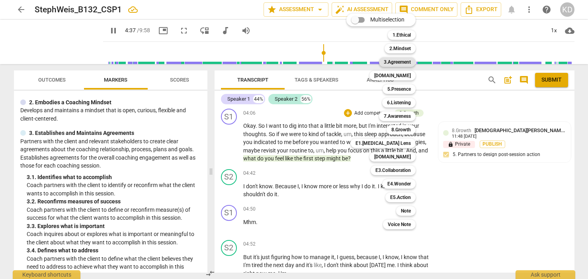
click at [399, 61] on b "3.Agreement" at bounding box center [397, 62] width 27 height 10
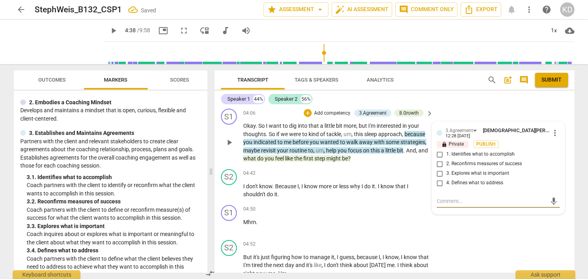
click at [440, 169] on input "2. Reconfirms measures of success" at bounding box center [439, 164] width 13 height 10
click at [221, 163] on div "S1 play_arrow pause" at bounding box center [232, 136] width 22 height 54
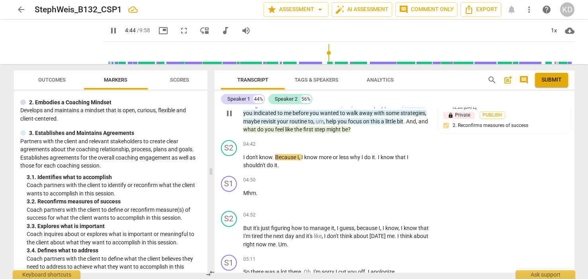
scroll to position [1030, 0]
click at [294, 132] on span "like" at bounding box center [289, 129] width 9 height 6
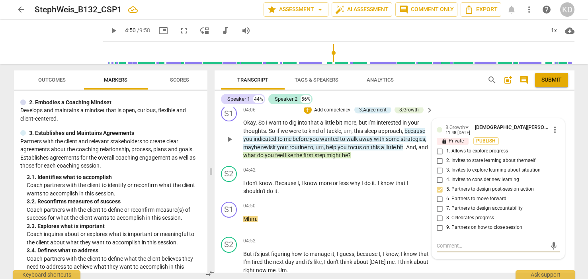
scroll to position [1004, 0]
click at [332, 114] on p "Add competency" at bounding box center [332, 110] width 38 height 7
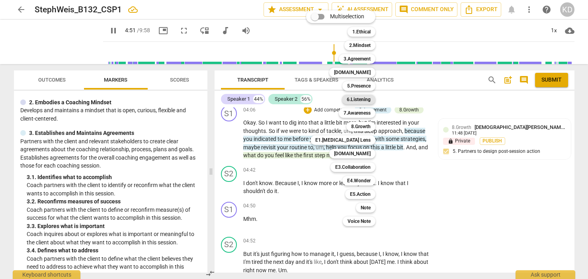
click at [356, 99] on b "6.Listening" at bounding box center [359, 100] width 24 height 10
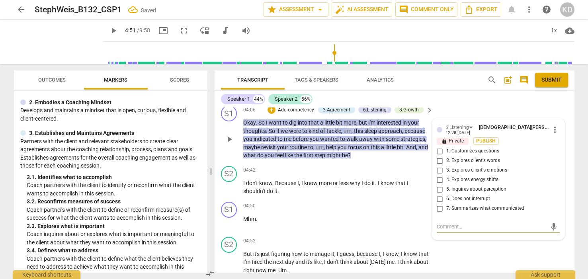
click at [552, 135] on span "more_vert" at bounding box center [555, 130] width 10 height 10
click at [566, 154] on li "Delete" at bounding box center [560, 152] width 27 height 15
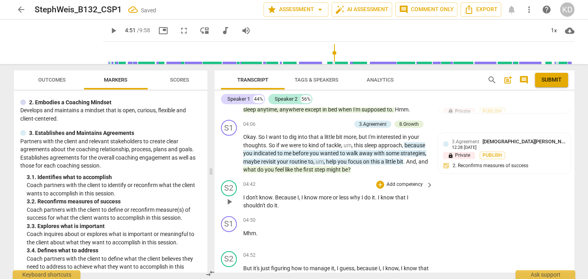
scroll to position [979, 0]
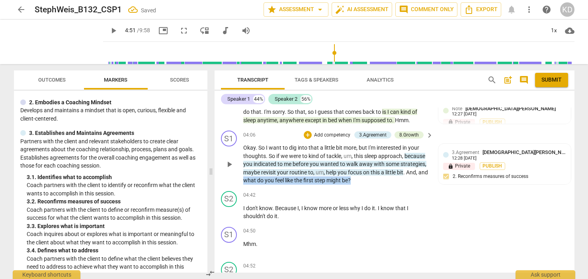
drag, startPoint x: 253, startPoint y: 190, endPoint x: 365, endPoint y: 186, distance: 112.3
click at [365, 185] on p "Okay . So I want to dig into that a little bit more , but I'm interested in you…" at bounding box center [336, 164] width 186 height 41
click at [342, 139] on p "Add competency" at bounding box center [332, 135] width 38 height 7
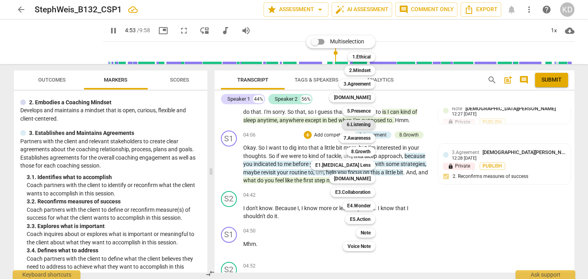
click at [360, 125] on b "6.Listening" at bounding box center [359, 125] width 24 height 10
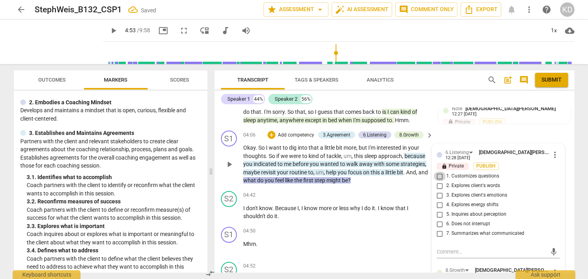
click at [439, 181] on input "1. Customizes questions" at bounding box center [439, 177] width 13 height 10
click at [439, 219] on input "5. Inquires about perception" at bounding box center [439, 215] width 13 height 10
click at [216, 203] on div "S2 play_arrow pause 04:42 + Add competency keyboard_arrow_right I don't know . …" at bounding box center [395, 206] width 360 height 36
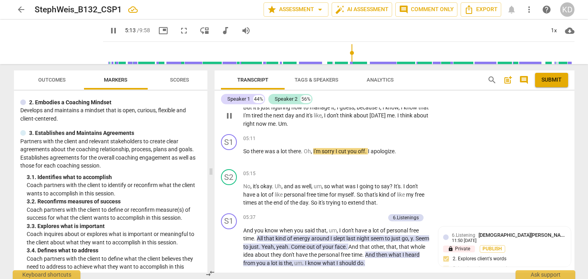
scroll to position [1151, 0]
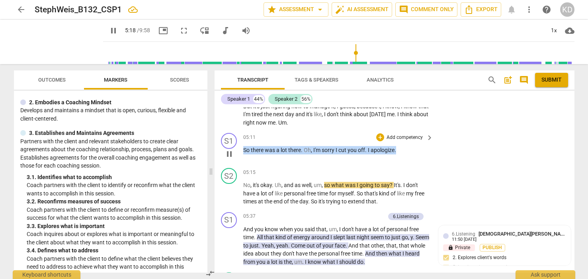
drag, startPoint x: 244, startPoint y: 158, endPoint x: 399, endPoint y: 156, distance: 155.2
click at [399, 154] on p "So there was a lot there . Oh , I'm sorry I cut you off . I apologize ." at bounding box center [336, 150] width 186 height 8
click at [409, 141] on p "Add competency" at bounding box center [405, 137] width 38 height 7
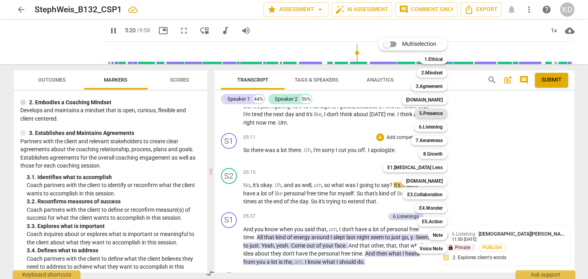
click at [439, 114] on b "5.Presence" at bounding box center [430, 114] width 23 height 10
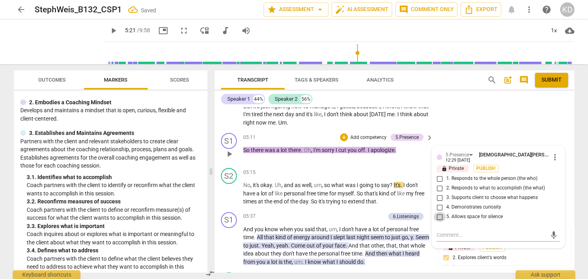
click at [440, 222] on input "5. Allows space for silence" at bounding box center [439, 217] width 13 height 10
click at [449, 239] on textarea at bounding box center [492, 235] width 110 height 8
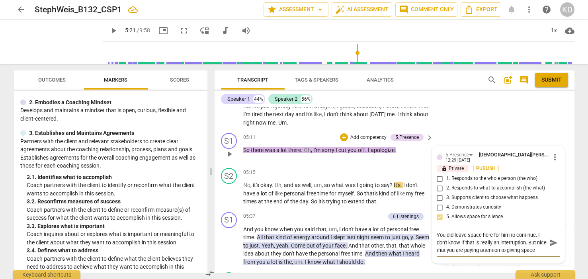
scroll to position [7, 0]
click at [220, 165] on div "S1 play_arrow pause 05:11 + Add competency 5.Presence keyboard_arrow_right So t…" at bounding box center [395, 147] width 360 height 35
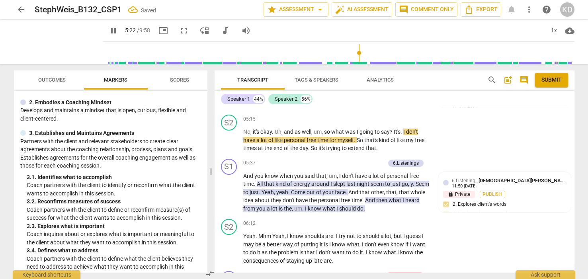
scroll to position [1208, 0]
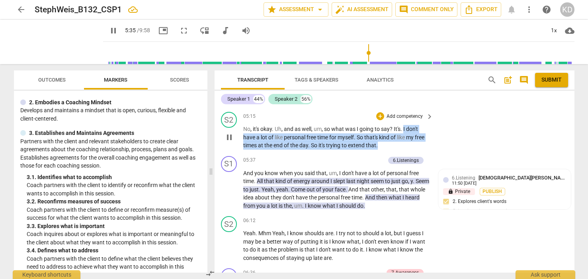
drag, startPoint x: 404, startPoint y: 137, endPoint x: 405, endPoint y: 152, distance: 15.2
click at [405, 150] on p "No , it's okay . Uh , and as well , um , so what was I going to say ? It's . I …" at bounding box center [336, 137] width 186 height 25
click at [407, 120] on p "Add competency" at bounding box center [405, 116] width 38 height 7
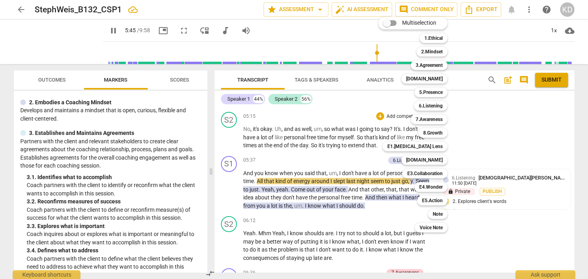
click at [466, 164] on div at bounding box center [294, 139] width 588 height 279
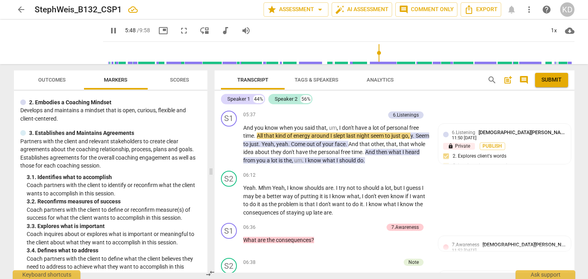
scroll to position [1253, 0]
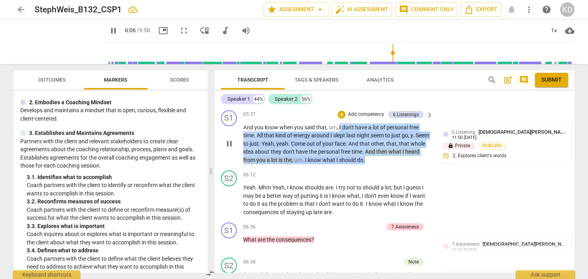
drag, startPoint x: 338, startPoint y: 134, endPoint x: 390, endPoint y: 170, distance: 63.3
click at [390, 164] on p "And you know when you said that , um , I don't have a lot of personal free time…" at bounding box center [336, 143] width 186 height 41
click at [361, 118] on p "Add competency" at bounding box center [366, 114] width 38 height 7
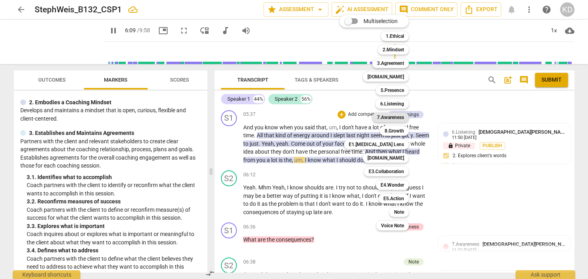
click at [391, 117] on b "7.Awareness" at bounding box center [390, 118] width 27 height 10
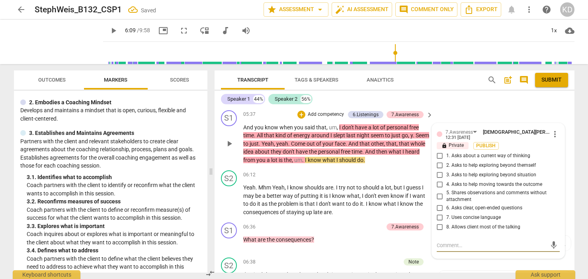
click at [439, 201] on input "5. Shares observations and comments without attachment" at bounding box center [439, 196] width 13 height 10
click at [217, 168] on div "S1 play_arrow pause 05:37 + Add competency 6.Listenings 7.Awareness keyboard_ar…" at bounding box center [395, 137] width 360 height 60
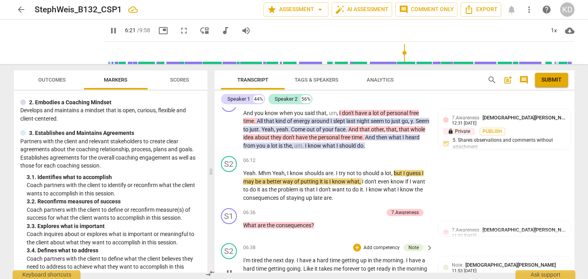
scroll to position [1266, 0]
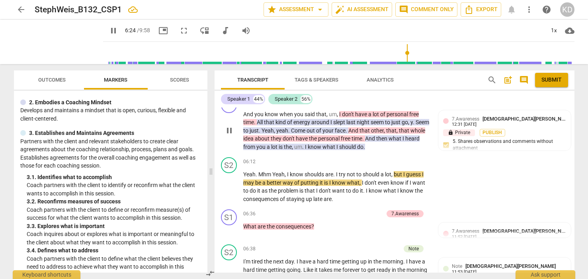
click at [230, 135] on span "pause" at bounding box center [229, 131] width 10 height 10
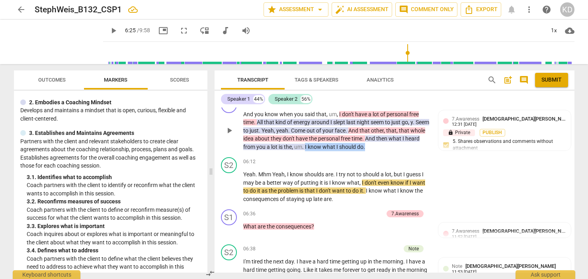
drag, startPoint x: 321, startPoint y: 156, endPoint x: 382, endPoint y: 158, distance: 61.3
click at [382, 151] on p "And you know when you said that , um , I don't have a lot of personal free time…" at bounding box center [336, 130] width 186 height 41
click at [326, 105] on p "Add competency" at bounding box center [326, 101] width 38 height 7
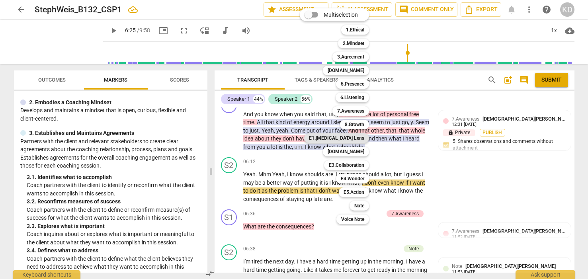
click at [352, 138] on b "E1.[MEDICAL_DATA] Lens" at bounding box center [336, 138] width 55 height 10
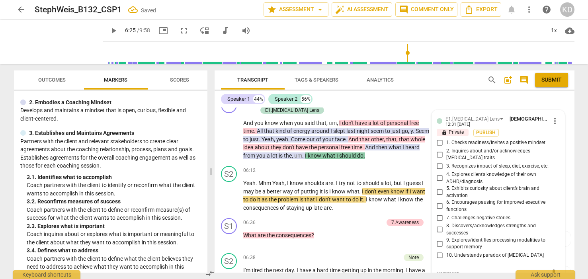
scroll to position [1354, 0]
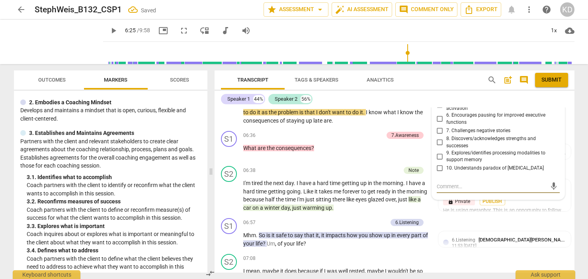
click at [439, 173] on input "10. Understands paradox of [MEDICAL_DATA]" at bounding box center [439, 169] width 13 height 10
click at [455, 190] on textarea at bounding box center [492, 187] width 110 height 8
click at [455, 190] on textarea "This is lovely to recognize" at bounding box center [492, 187] width 110 height 8
click at [496, 190] on textarea "This is lovely to recognize" at bounding box center [492, 187] width 110 height 8
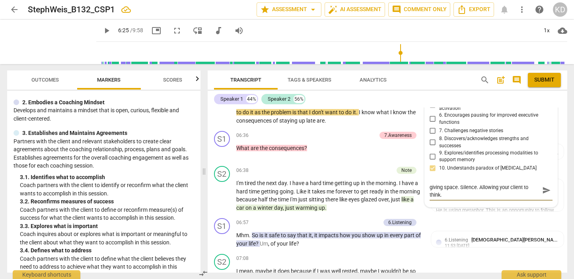
scroll to position [8, 0]
click at [210, 163] on div "S1 play_arrow pause 06:36 + Add competency 7.Awareness keyboard_arrow_right Wha…" at bounding box center [388, 145] width 360 height 35
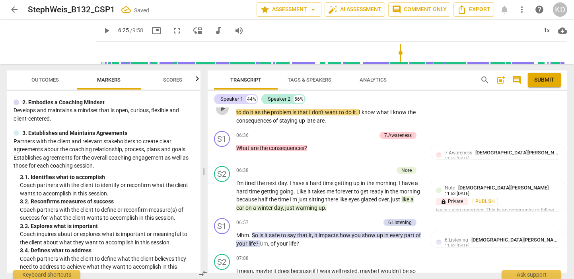
click at [222, 113] on span "play_arrow" at bounding box center [223, 109] width 10 height 10
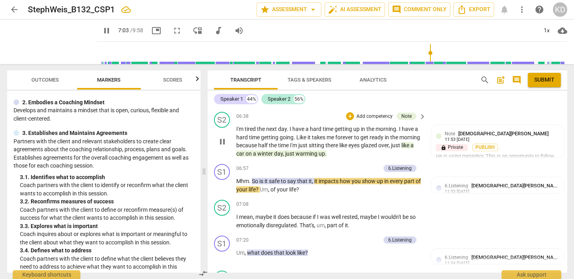
scroll to position [1406, 0]
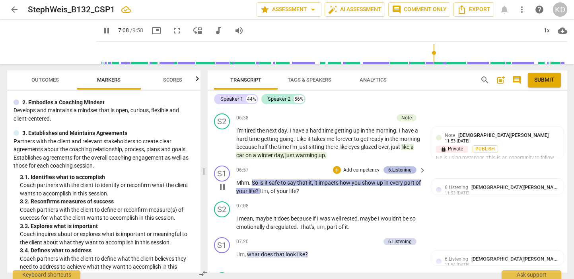
click at [399, 174] on div "6.Listening" at bounding box center [399, 169] width 23 height 7
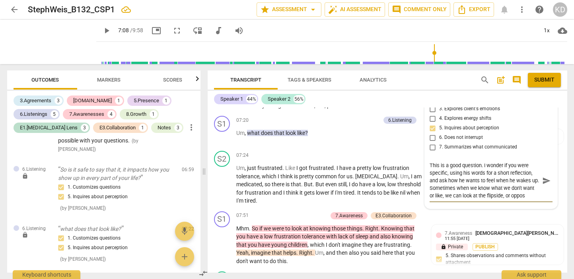
scroll to position [7, 0]
click at [507, 199] on textarea "This is a good question. I wonder if you were specific, using his words for a s…" at bounding box center [485, 181] width 110 height 38
click at [505, 199] on textarea "This is a good question. I wonder if you were specific, using his words for a s…" at bounding box center [485, 181] width 110 height 38
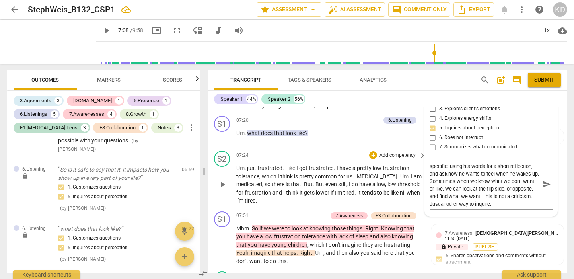
click at [212, 203] on div "S2 play_arrow pause 07:24 + Add competency keyboard_arrow_right Um , just frust…" at bounding box center [388, 178] width 360 height 60
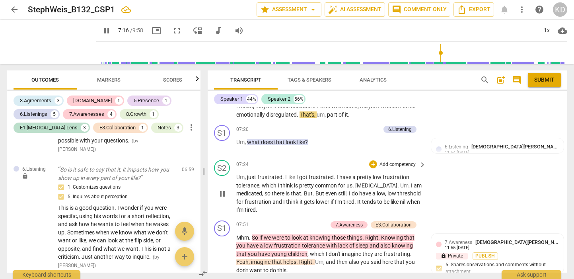
scroll to position [1529, 0]
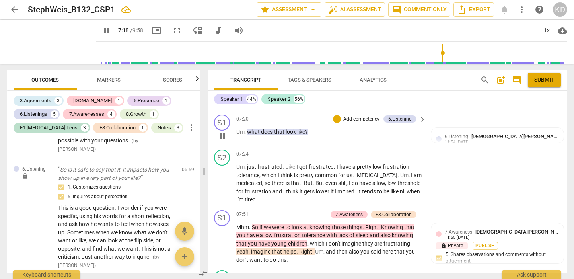
click at [293, 135] on span "look" at bounding box center [292, 132] width 12 height 6
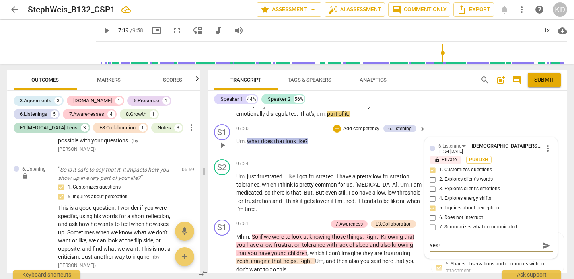
scroll to position [1520, 0]
click at [443, 248] on textarea "Yes!" at bounding box center [485, 245] width 110 height 8
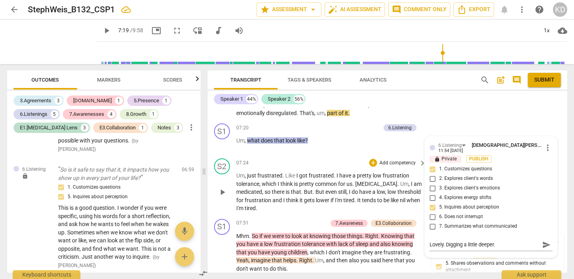
click at [217, 210] on div "play_arrow pause" at bounding box center [226, 192] width 20 height 36
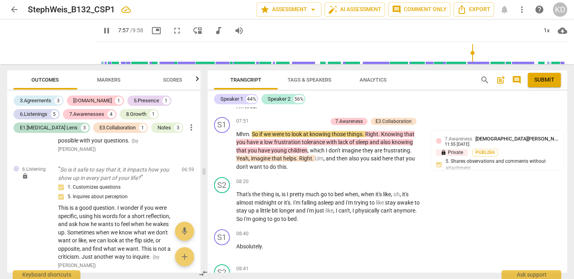
scroll to position [1621, 0]
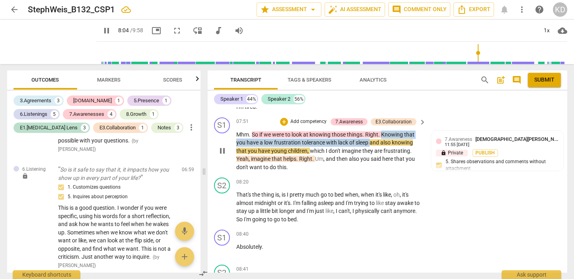
drag, startPoint x: 382, startPoint y: 142, endPoint x: 370, endPoint y: 153, distance: 15.8
click at [370, 153] on p "Mhm . So if we were to look at knowing those things . Right . Knowing that you …" at bounding box center [329, 151] width 186 height 41
click at [308, 125] on p "Add competency" at bounding box center [309, 121] width 38 height 7
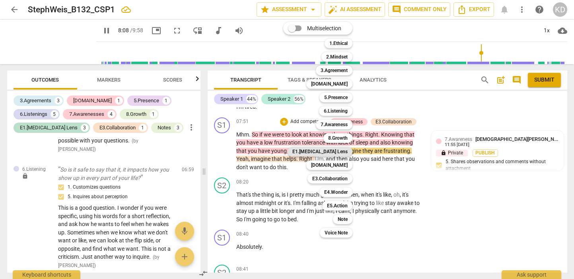
click at [338, 153] on b "E1.[MEDICAL_DATA] Lens" at bounding box center [320, 152] width 55 height 10
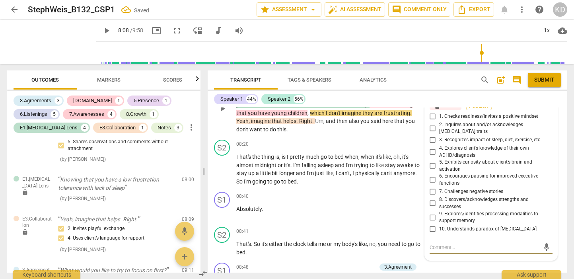
scroll to position [1667, 0]
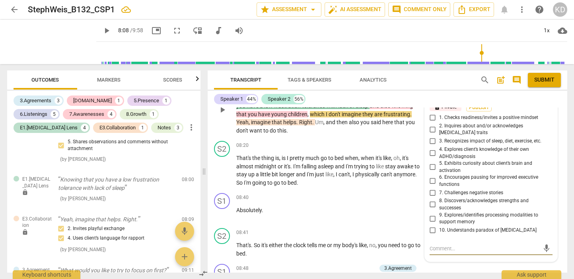
click at [433, 145] on input "3. Recognizes impact of sleep, diet, exercise, etc." at bounding box center [433, 142] width 13 height 10
click at [433, 134] on input "2. Inquires about and/or acknowledges [MEDICAL_DATA] traits" at bounding box center [433, 130] width 13 height 10
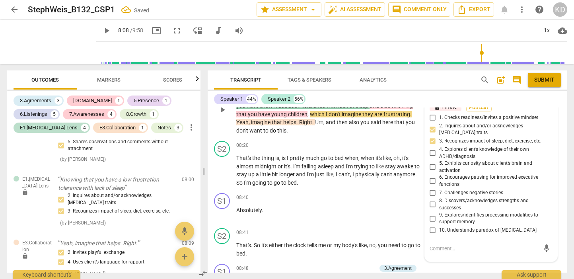
click at [432, 156] on input "4. Explores client’s knowledge of their own ADHD/diagnosis" at bounding box center [433, 153] width 13 height 10
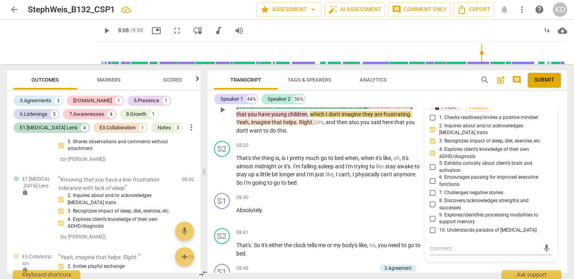
click at [212, 138] on div "S1 play_arrow pause 07:51 + Add competency 7.Awareness E1.[MEDICAL_DATA] Lens E…" at bounding box center [388, 103] width 360 height 69
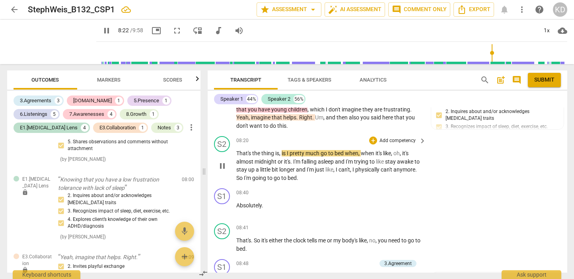
scroll to position [1671, 0]
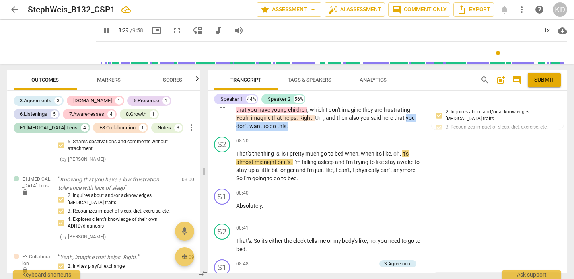
drag, startPoint x: 406, startPoint y: 126, endPoint x: 408, endPoint y: 133, distance: 6.5
click at [408, 131] on p "Mhm . So if we were to look at knowing those things . Right . Knowing that you …" at bounding box center [329, 110] width 186 height 41
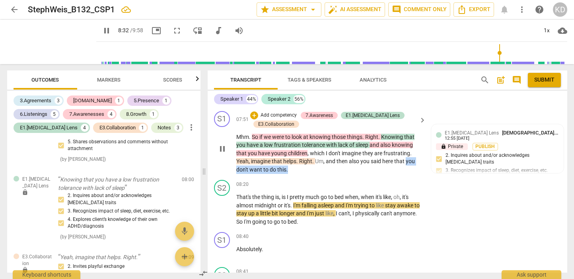
scroll to position [1622, 0]
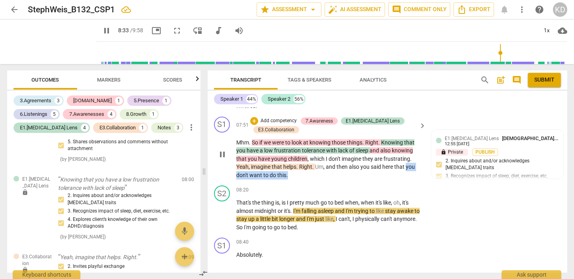
click at [285, 125] on p "Add competency" at bounding box center [279, 120] width 38 height 7
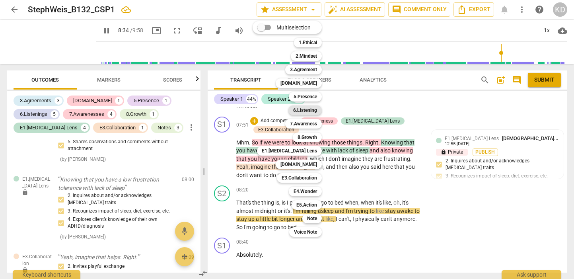
click at [301, 107] on b "6.Listening" at bounding box center [305, 110] width 24 height 10
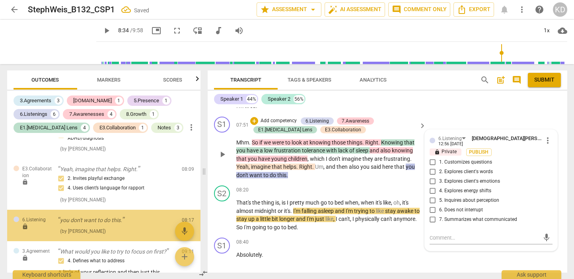
scroll to position [1463, 0]
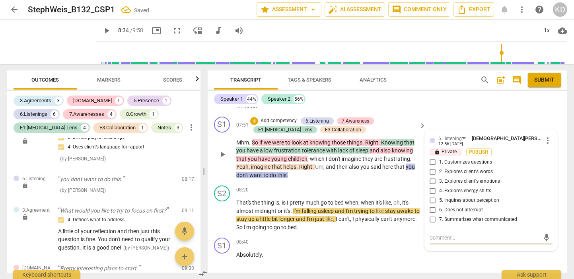
click at [432, 224] on input "7. Summarizes what communicated" at bounding box center [433, 220] width 13 height 10
click at [431, 205] on input "5. Inquires about perception" at bounding box center [433, 201] width 13 height 10
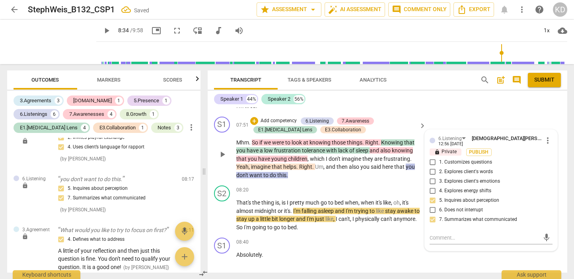
click at [431, 177] on input "2. Explores client's words" at bounding box center [433, 172] width 13 height 10
click at [213, 181] on div "S1 play_arrow pause 07:51 + Add competency 6.Listening 7.Awareness E1.[MEDICAL_…" at bounding box center [388, 147] width 360 height 69
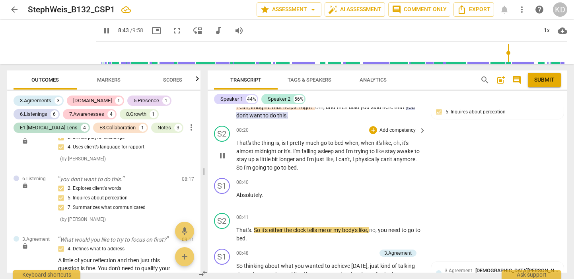
scroll to position [1679, 0]
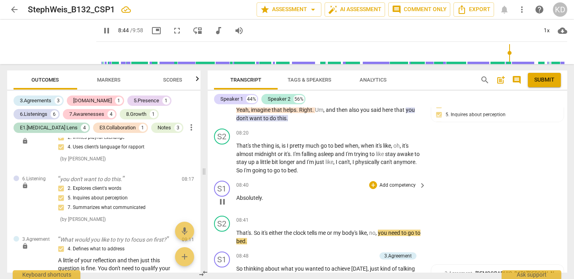
click at [256, 201] on span "Absolutely" at bounding box center [248, 198] width 25 height 6
click at [372, 189] on div "+" at bounding box center [373, 185] width 8 height 8
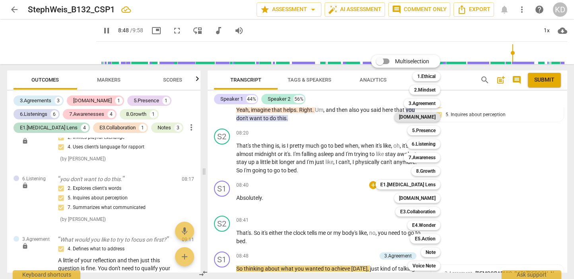
click at [431, 118] on b "[DOMAIN_NAME]" at bounding box center [417, 117] width 37 height 10
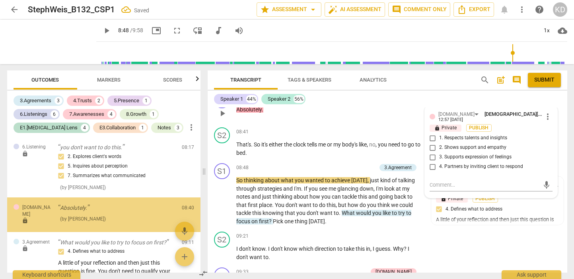
scroll to position [1523, 0]
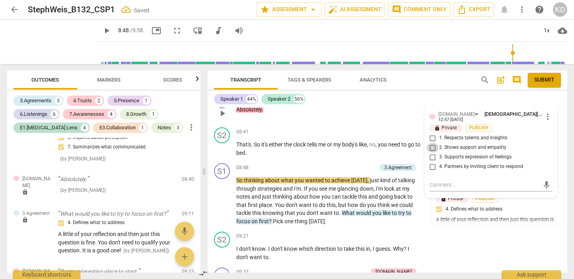
click at [434, 152] on input "2. Shows support and empathy" at bounding box center [433, 148] width 13 height 10
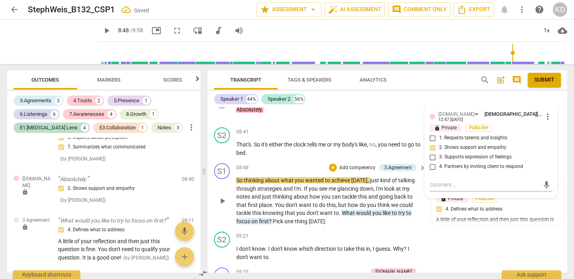
click at [209, 191] on div "S1 play_arrow pause 08:48 + Add competency 3.Agreement keyboard_arrow_right So …" at bounding box center [388, 194] width 360 height 68
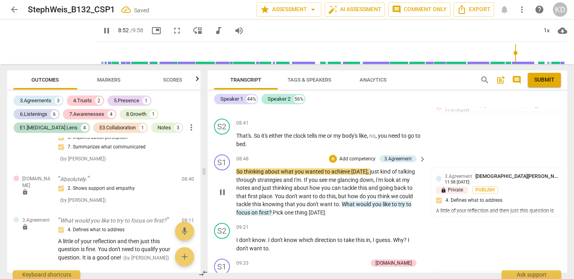
scroll to position [1782, 0]
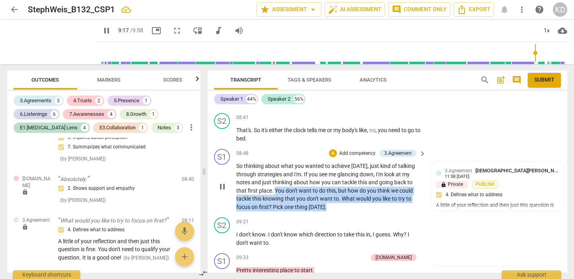
drag, startPoint x: 275, startPoint y: 199, endPoint x: 339, endPoint y: 211, distance: 65.3
click at [339, 211] on p "So thinking about what you wanted to achieve [DATE] , just kind of talking thro…" at bounding box center [329, 186] width 186 height 49
click at [397, 157] on div "3.Agreement" at bounding box center [397, 153] width 27 height 7
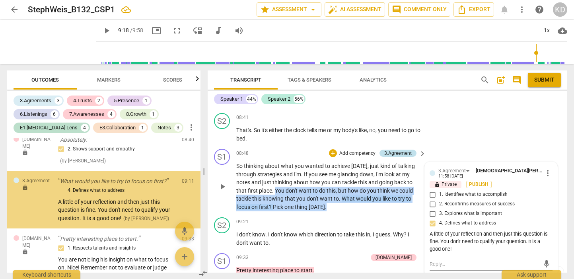
scroll to position [1578, 0]
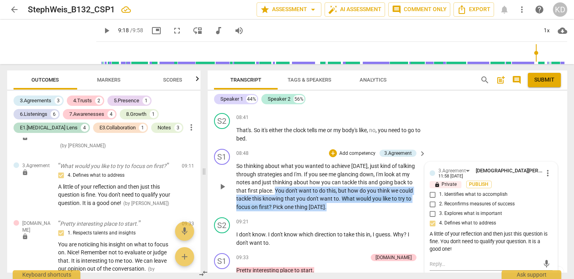
click at [431, 199] on input "1. Identifies what to accomplish" at bounding box center [433, 195] width 13 height 10
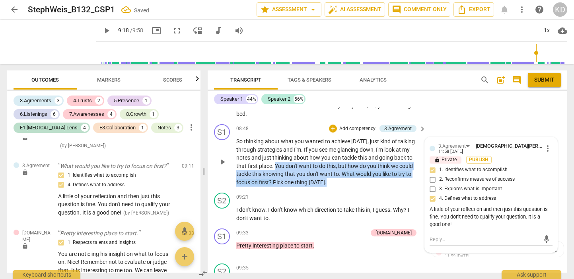
scroll to position [1821, 0]
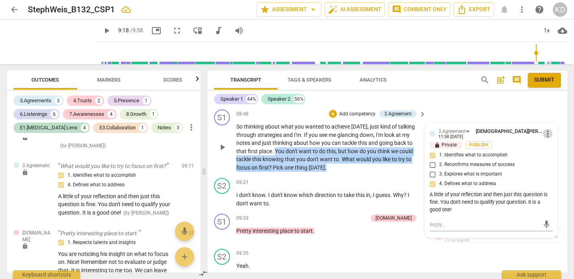
click at [544, 139] on span "more_vert" at bounding box center [548, 134] width 10 height 10
click at [552, 140] on li "Edit" at bounding box center [553, 141] width 27 height 15
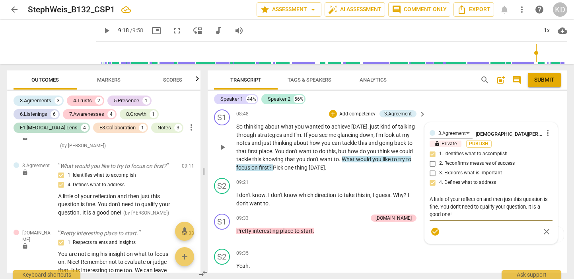
click at [460, 218] on textarea "A little of your reflection and then just this question is fine. You don't need…" at bounding box center [491, 206] width 123 height 23
click at [522, 208] on textarea "A little of your reflection and then just this question is fine." at bounding box center [491, 202] width 123 height 15
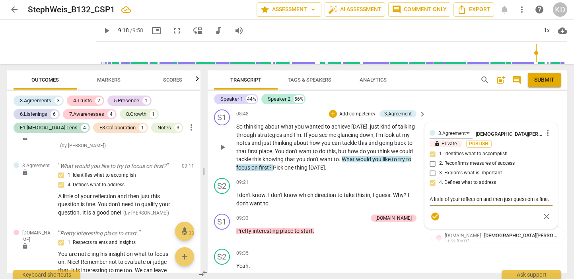
click at [550, 203] on textarea "A little of your reflection and then just question is fine." at bounding box center [491, 199] width 123 height 8
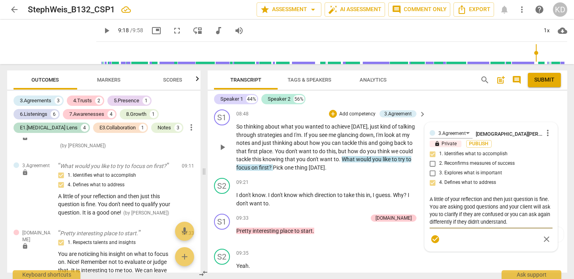
click at [211, 160] on div "S1 play_arrow pause 08:48 + Add competency 3.Agreement keyboard_arrow_right So …" at bounding box center [388, 140] width 360 height 68
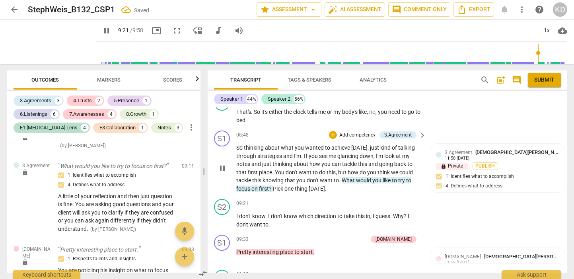
scroll to position [1800, 0]
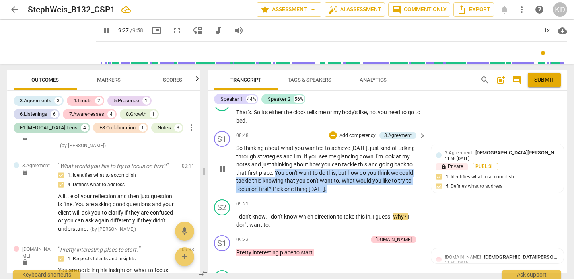
drag, startPoint x: 275, startPoint y: 180, endPoint x: 329, endPoint y: 196, distance: 56.2
click at [329, 193] on p "So thinking about what you wanted to achieve [DATE] , just kind of talking thro…" at bounding box center [329, 168] width 186 height 49
click at [350, 139] on p "Add competency" at bounding box center [358, 135] width 38 height 7
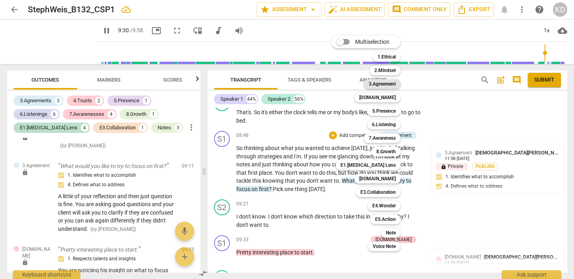
click at [389, 82] on b "3.Agreement" at bounding box center [382, 84] width 27 height 10
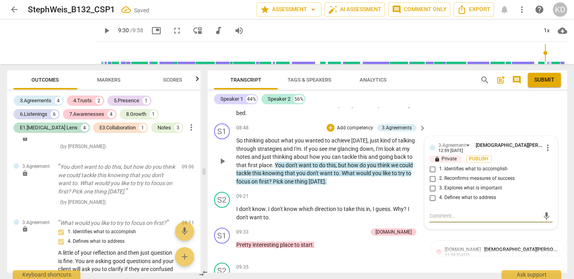
scroll to position [1808, 0]
click at [432, 173] on input "1. Identifies what to accomplish" at bounding box center [433, 169] width 13 height 10
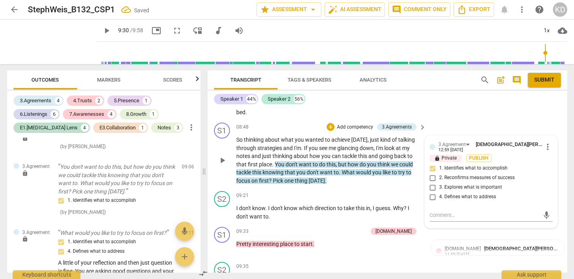
click at [212, 168] on div "S1 play_arrow pause 08:48 + Add competency 3.Agreements keyboard_arrow_right So…" at bounding box center [388, 153] width 360 height 68
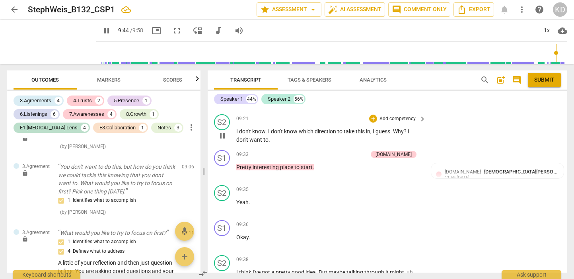
scroll to position [1878, 0]
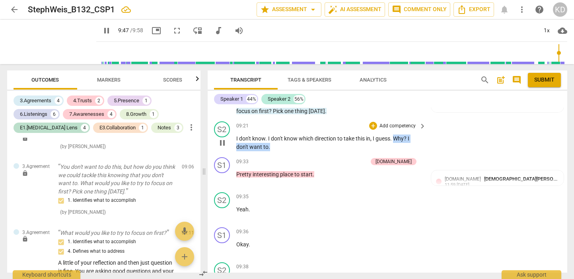
drag, startPoint x: 395, startPoint y: 146, endPoint x: 298, endPoint y: 154, distance: 97.5
click at [298, 151] on p "I don't know . I don't know which direction to take this in , I guess . Why ? I…" at bounding box center [329, 143] width 186 height 16
click at [400, 130] on p "Add competency" at bounding box center [398, 126] width 38 height 7
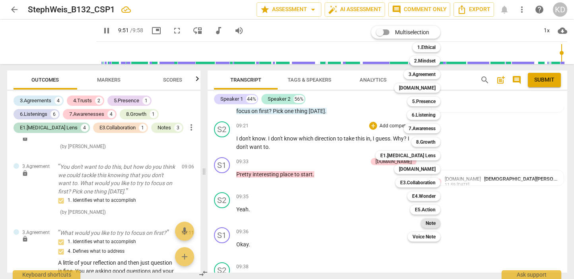
click at [432, 223] on b "Note" at bounding box center [431, 224] width 10 height 10
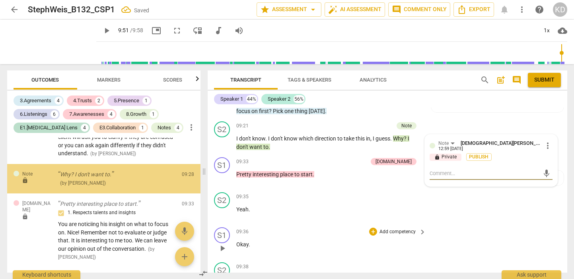
scroll to position [1721, 0]
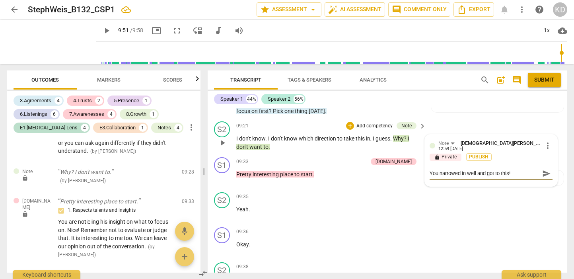
click at [210, 154] on div "S2 play_arrow pause 09:21 + Add competency Note keyboard_arrow_right I don't kn…" at bounding box center [388, 136] width 360 height 36
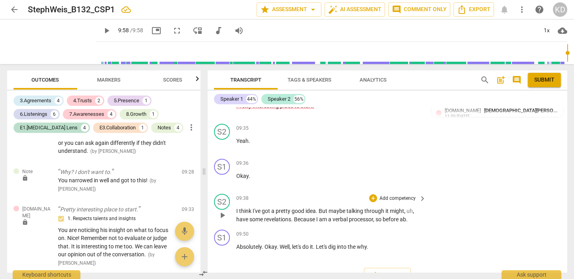
scroll to position [1945, 0]
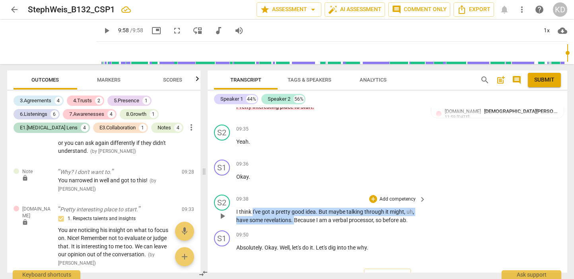
drag, startPoint x: 252, startPoint y: 220, endPoint x: 294, endPoint y: 227, distance: 42.0
click at [294, 224] on p "I think I've got a pretty good idea . But maybe talking through it might , uh ,…" at bounding box center [329, 216] width 186 height 16
click at [388, 203] on p "Add competency" at bounding box center [398, 199] width 38 height 7
